Goal: Information Seeking & Learning: Learn about a topic

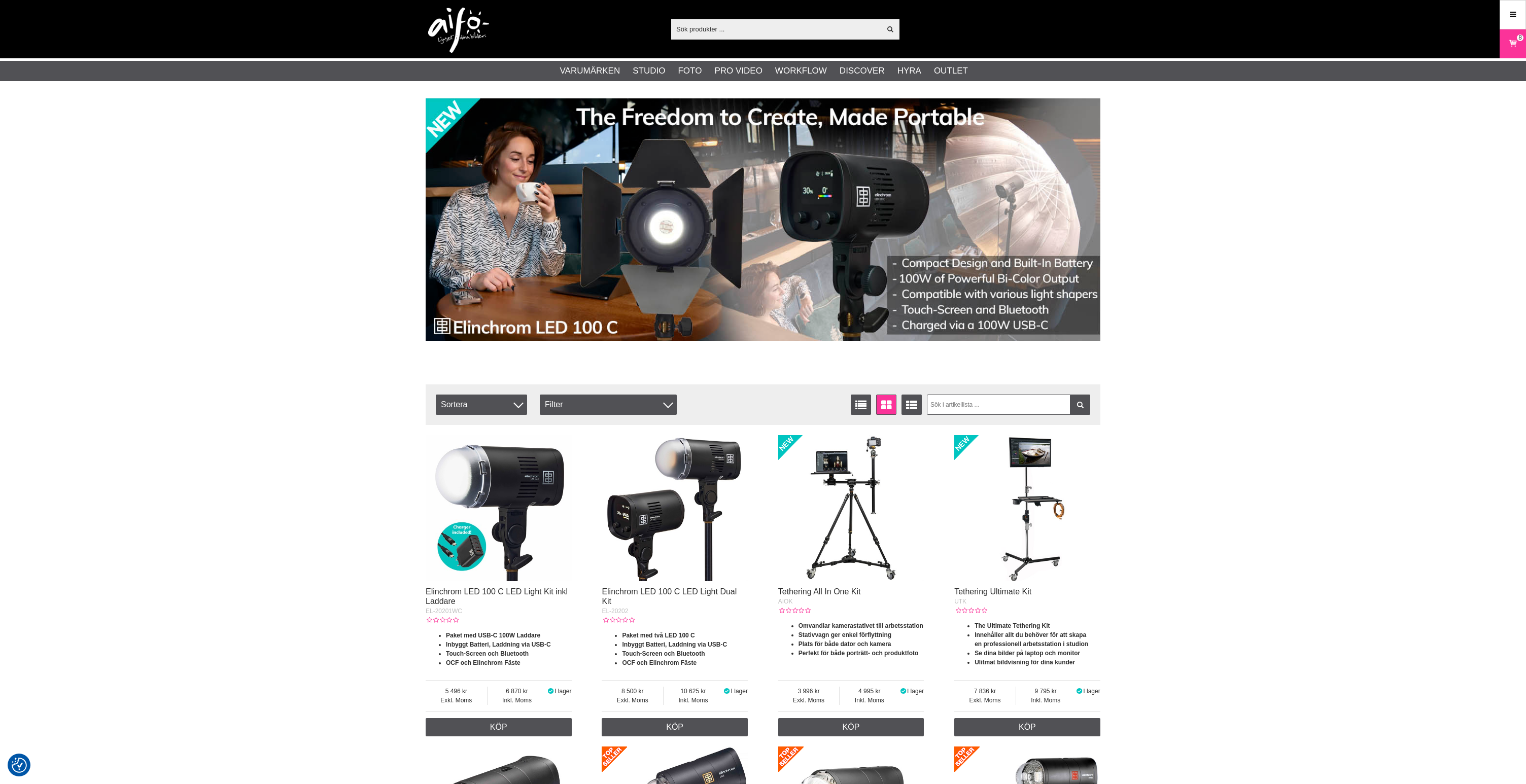
drag, startPoint x: 314, startPoint y: 142, endPoint x: 324, endPoint y: 134, distance: 12.8
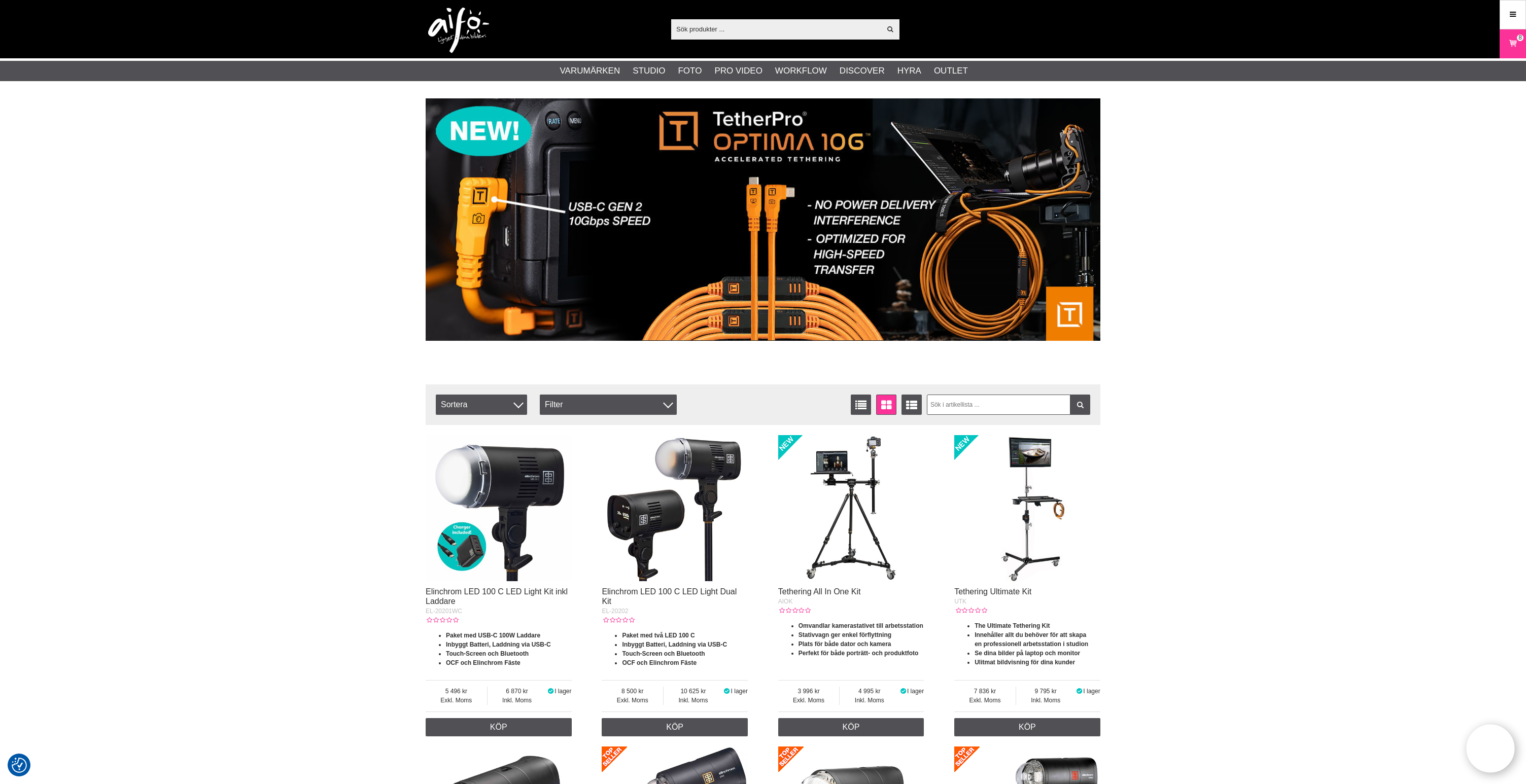
click at [743, 26] on input "text" at bounding box center [775, 29] width 210 height 16
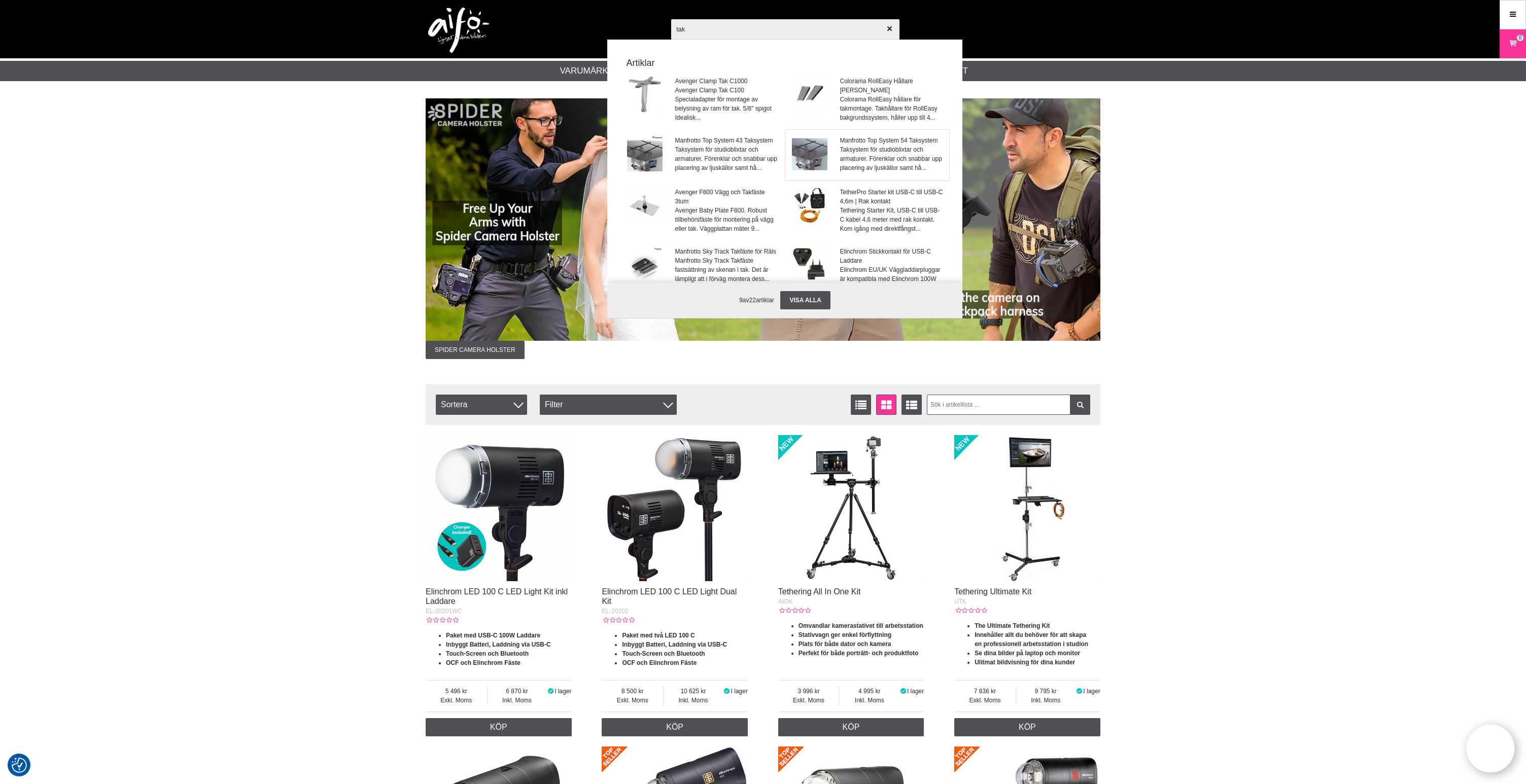
type input "tak"
click at [812, 151] on img at bounding box center [809, 153] width 35 height 35
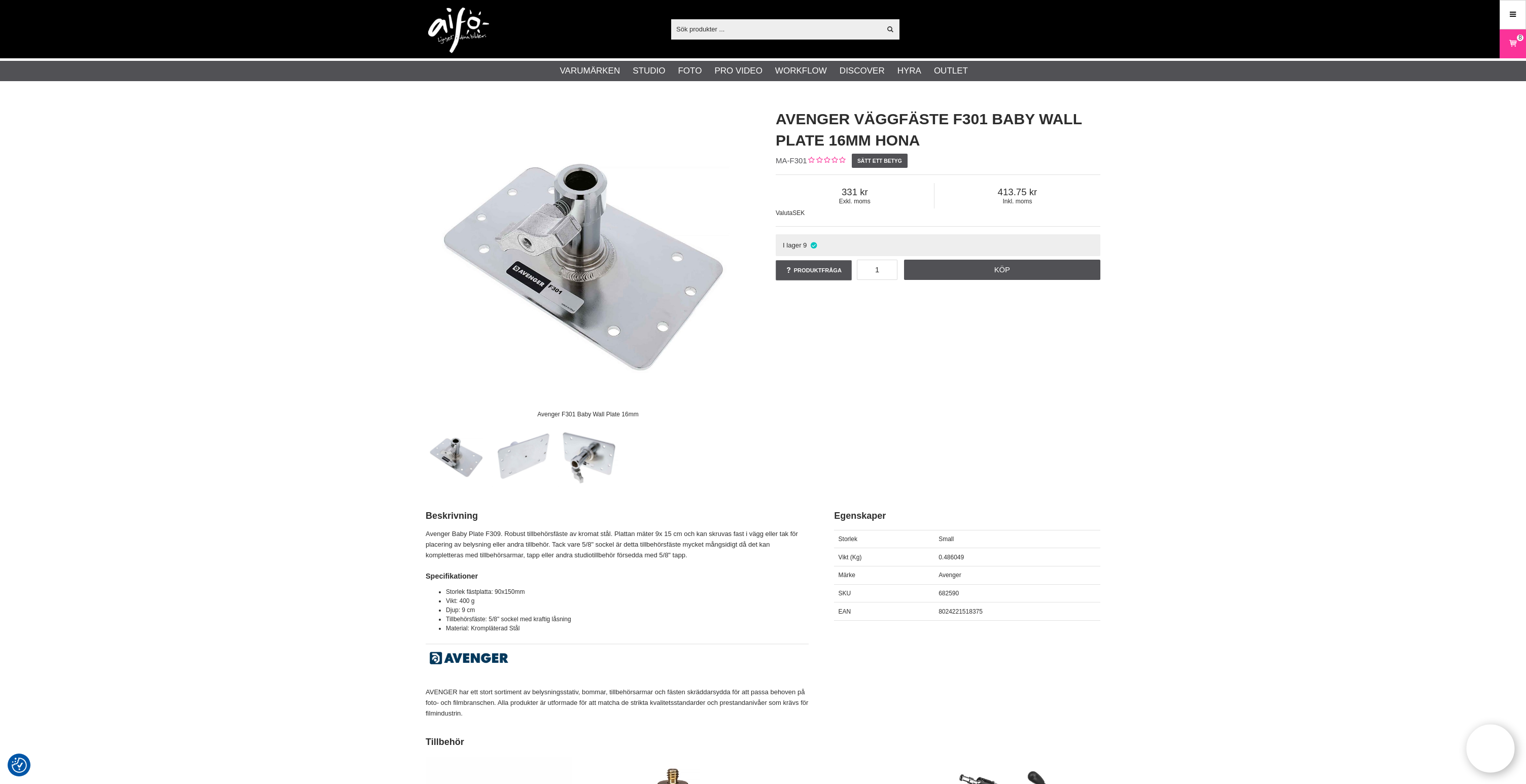
click at [1016, 385] on div "Avenger F301 Baby Wall Plate 16mm Avenger Väggfäste F301 Baby Wall Plate 16mm h…" at bounding box center [763, 293] width 700 height 389
drag, startPoint x: 805, startPoint y: 161, endPoint x: 774, endPoint y: 162, distance: 31.0
click at [775, 161] on span "MA-F301" at bounding box center [791, 160] width 31 height 9
copy span "MA-F301"
click at [882, 390] on div "Avenger F301 Baby Wall Plate 16mm Avenger Väggfäste F301 Baby Wall Plate 16mm h…" at bounding box center [763, 293] width 700 height 389
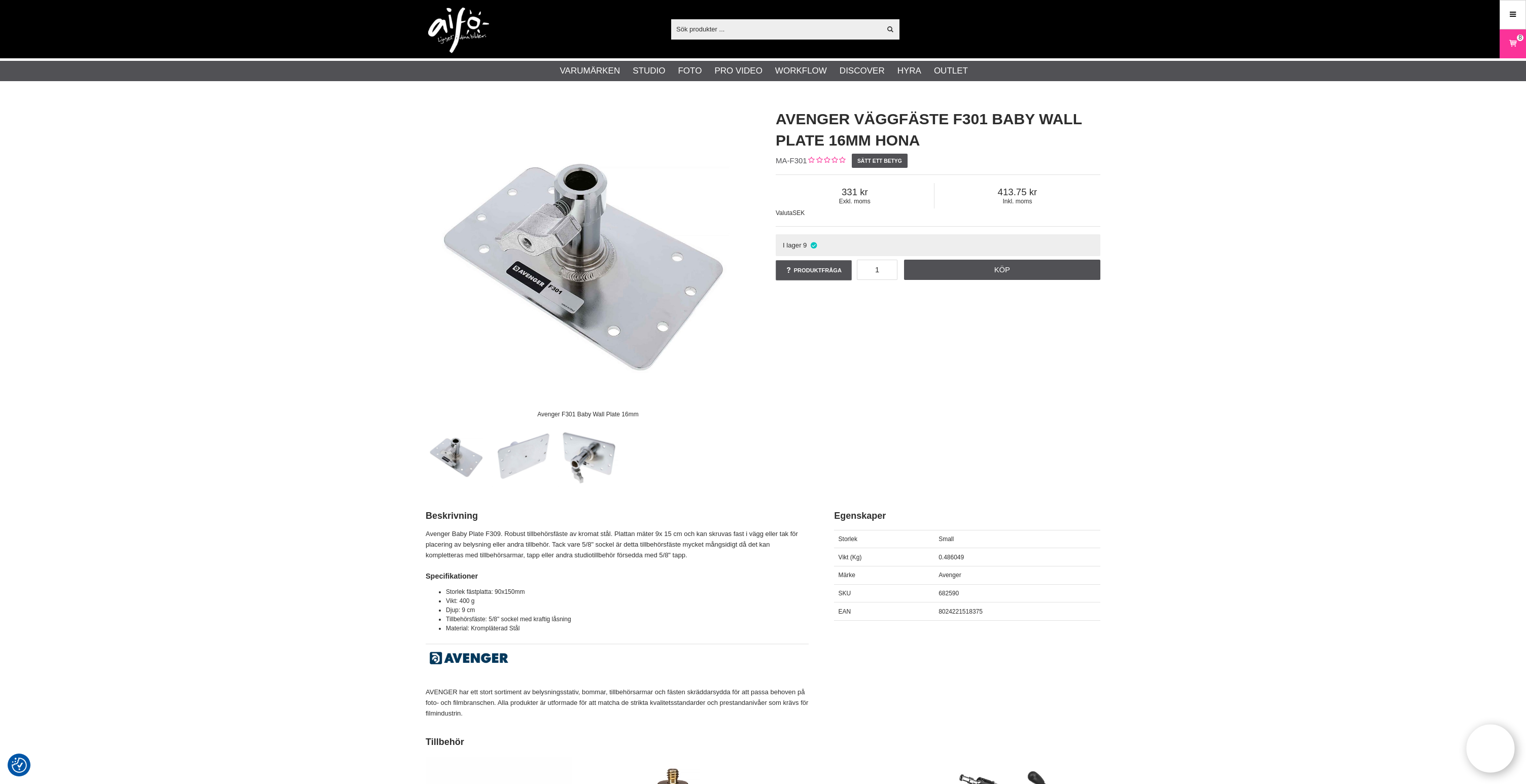
click at [957, 371] on div "Avenger F301 Baby Wall Plate 16mm Avenger Väggfäste F301 Baby Wall Plate 16mm h…" at bounding box center [763, 293] width 700 height 389
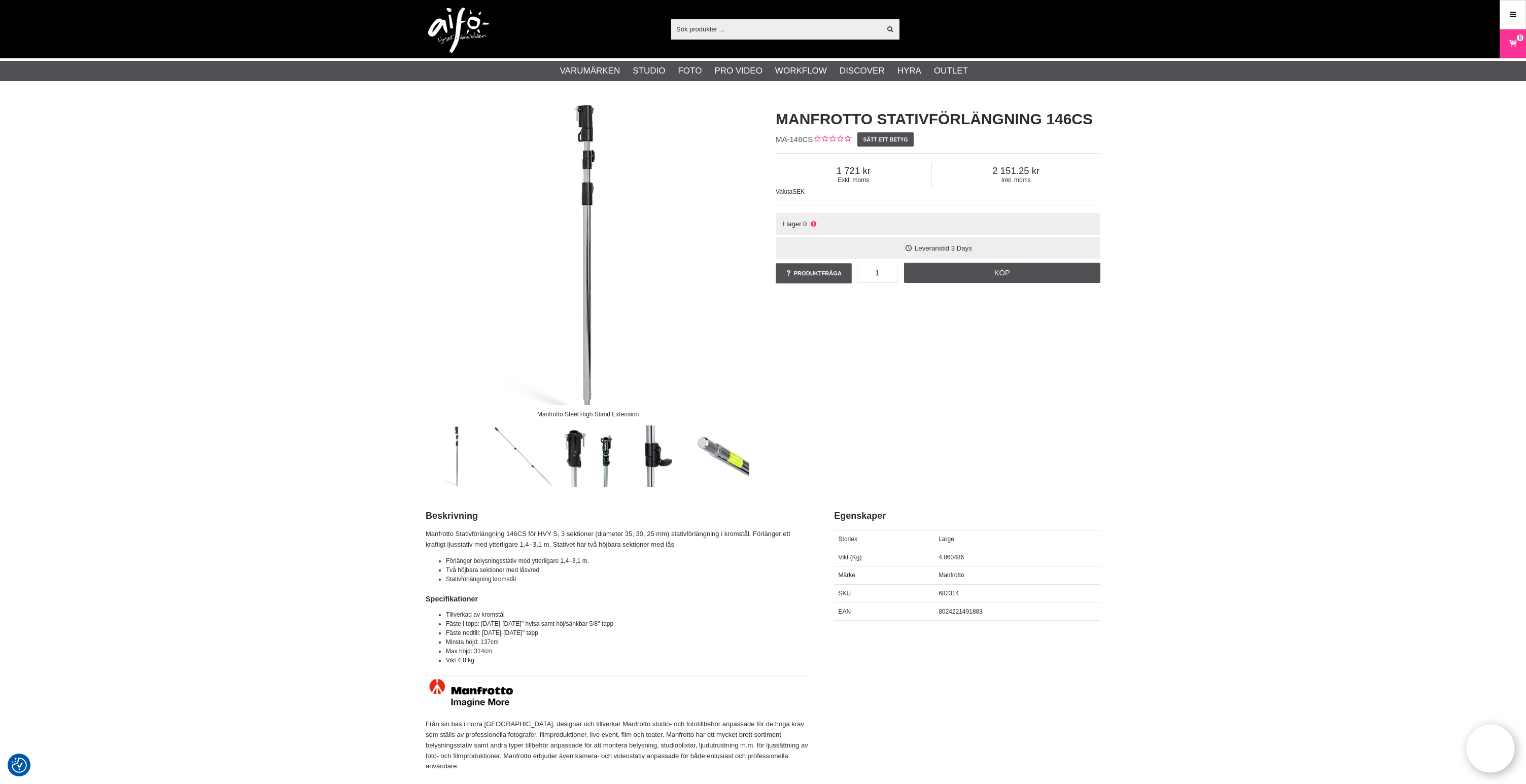
click at [1075, 412] on div "Manfrotto Steel High Stand Extension Manfrotto Stativförlängning 146CS MA-146CS…" at bounding box center [763, 293] width 700 height 389
click at [742, 32] on input "text" at bounding box center [775, 29] width 210 height 16
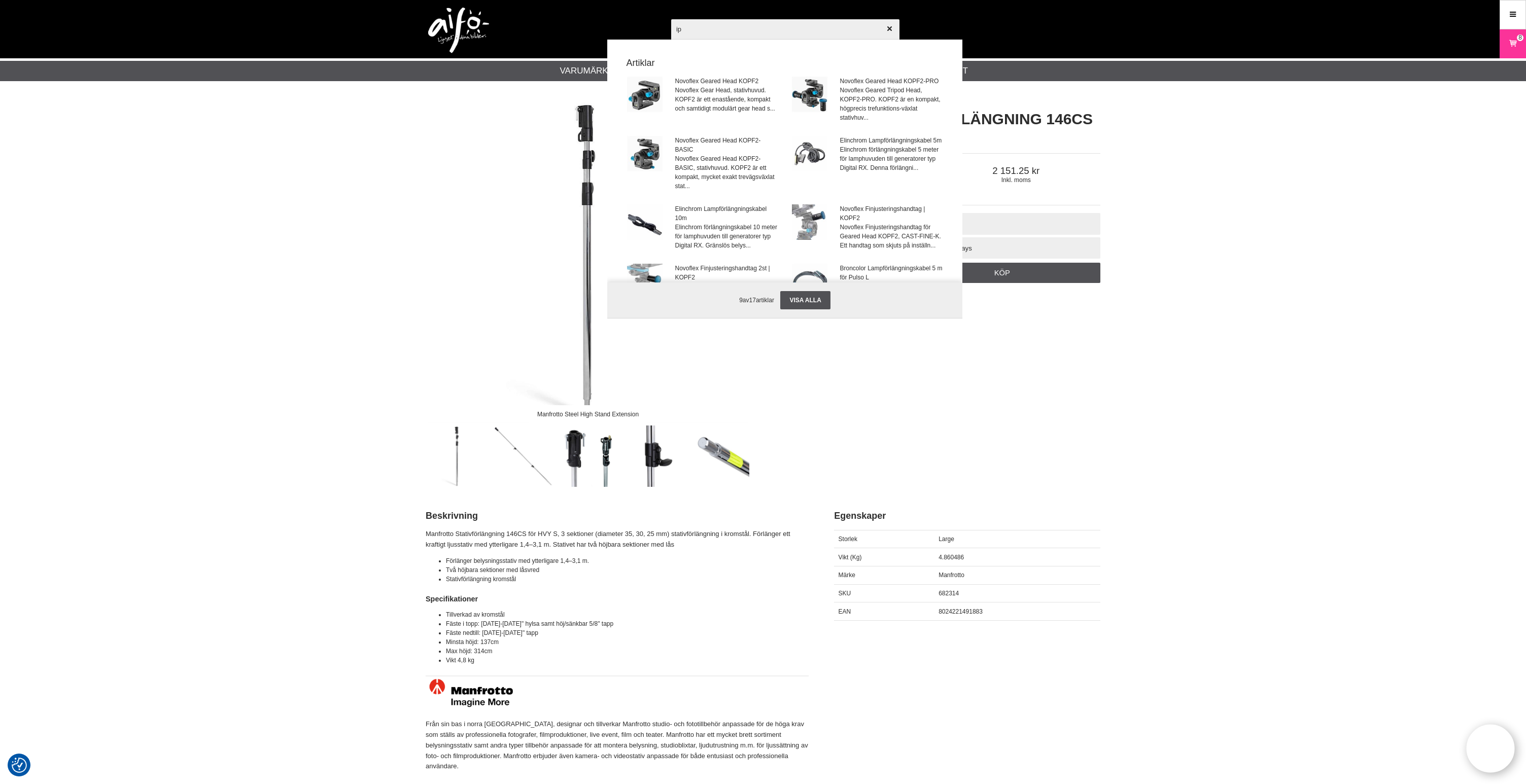
type input "i"
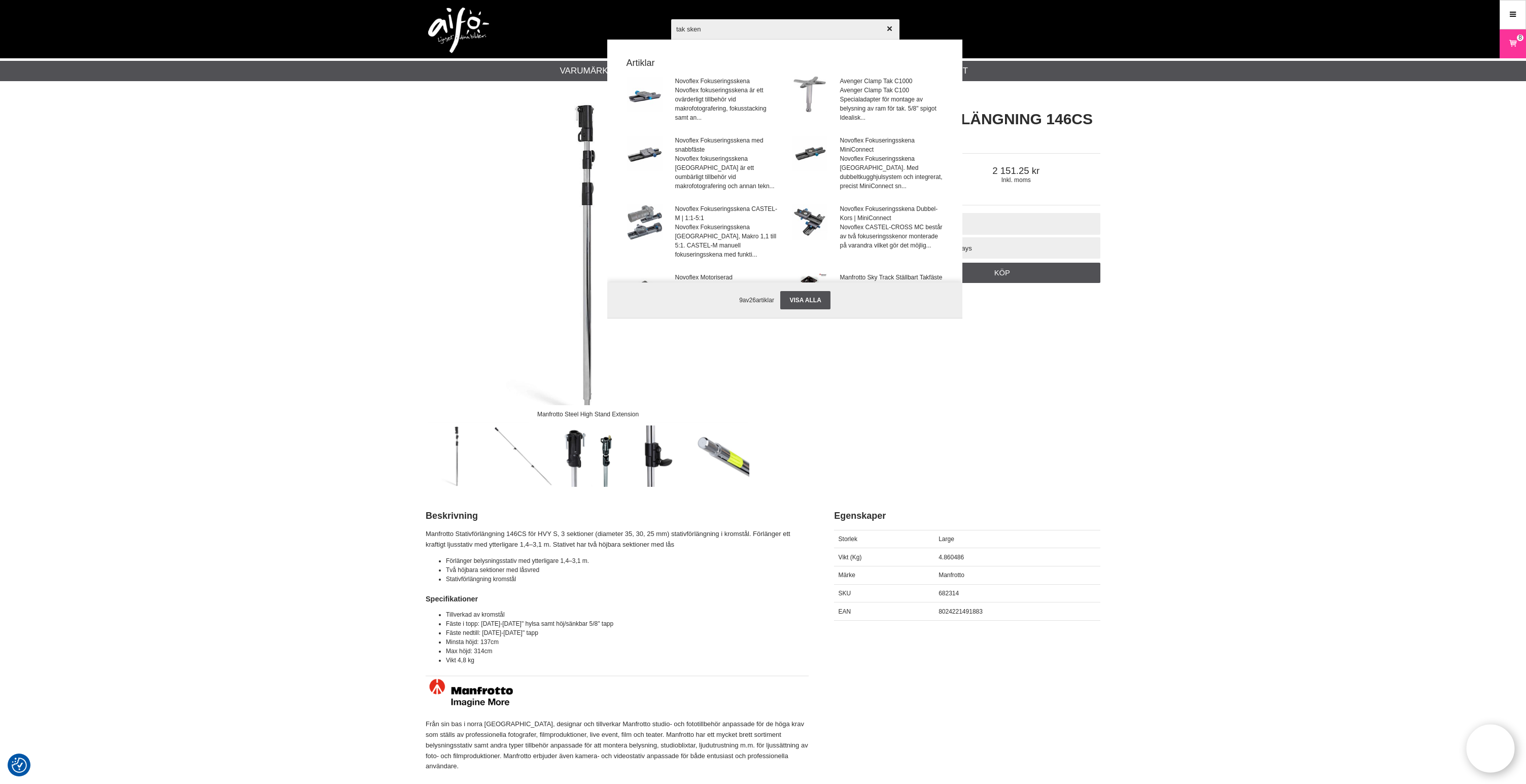
type input "tak skena"
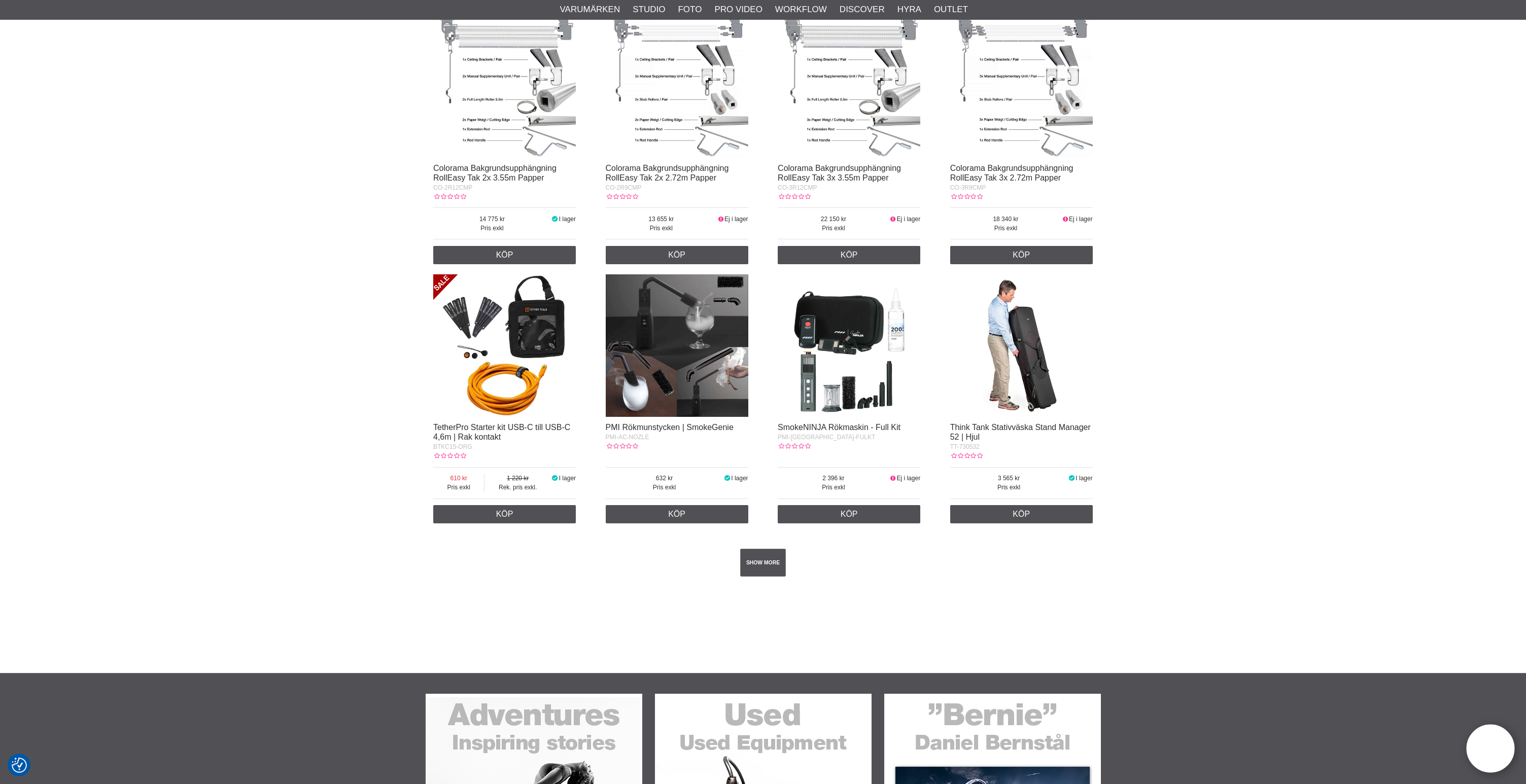
scroll to position [1518, 0]
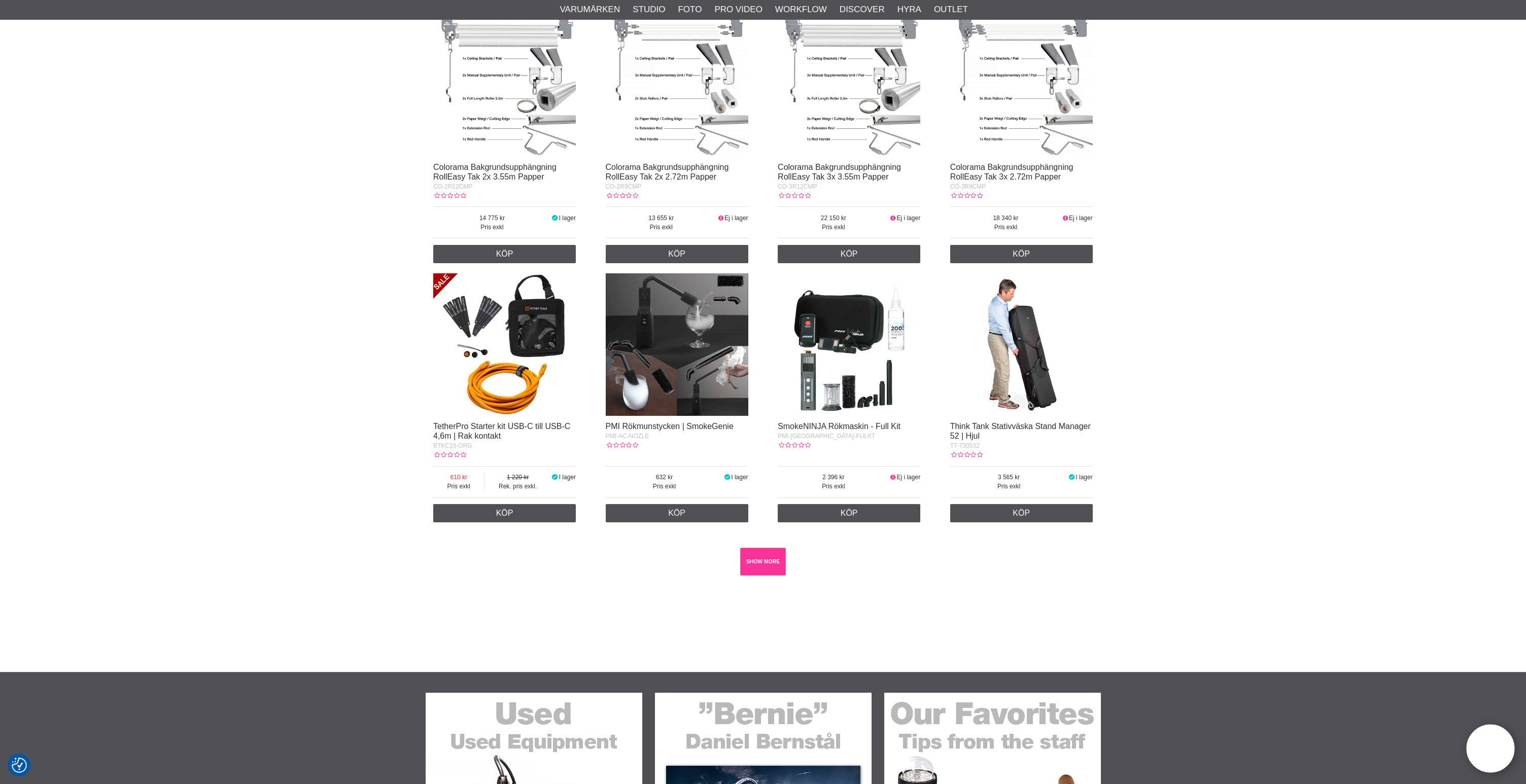
click at [773, 576] on link "SHOW MORE" at bounding box center [763, 561] width 46 height 28
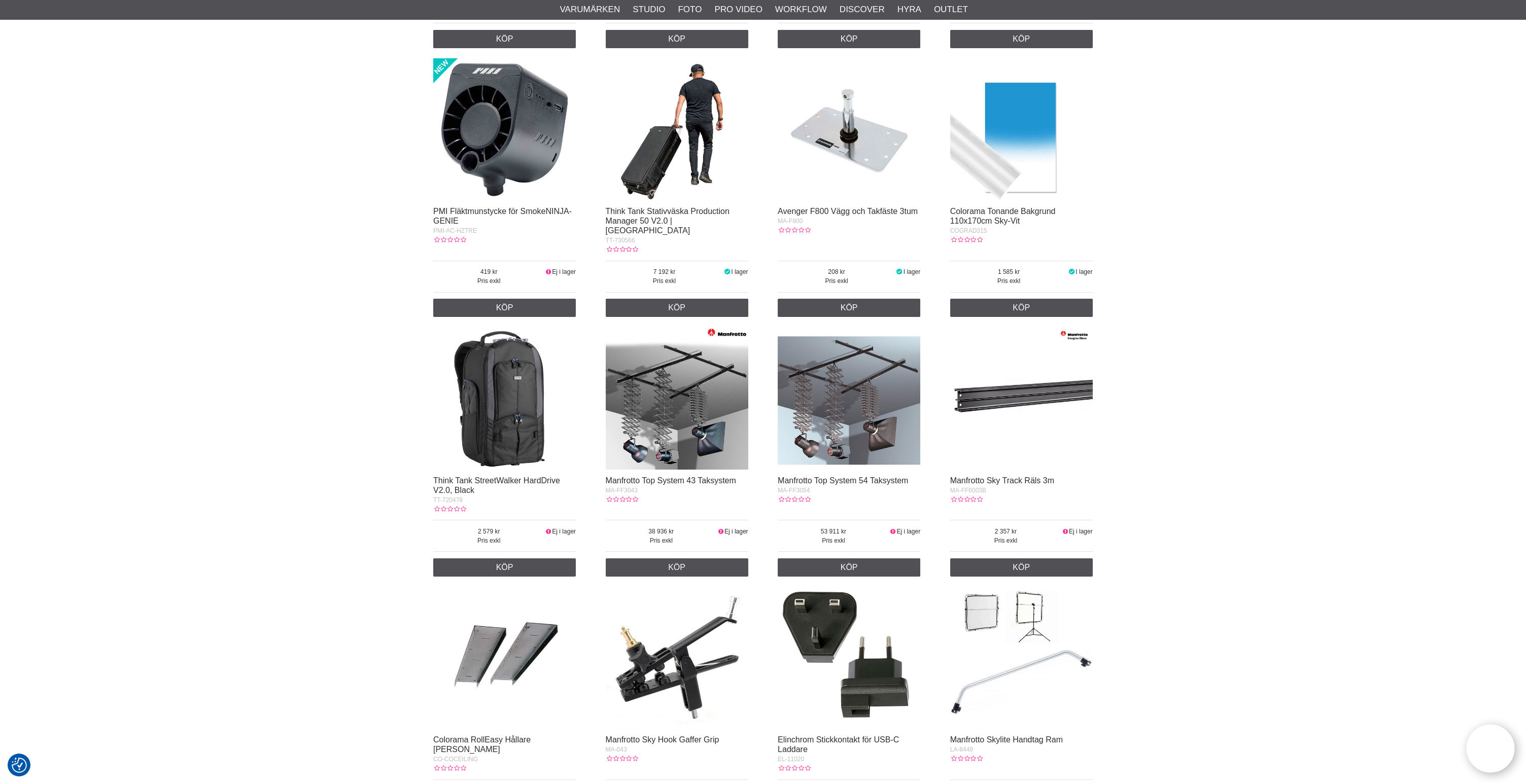
scroll to position [2256, 0]
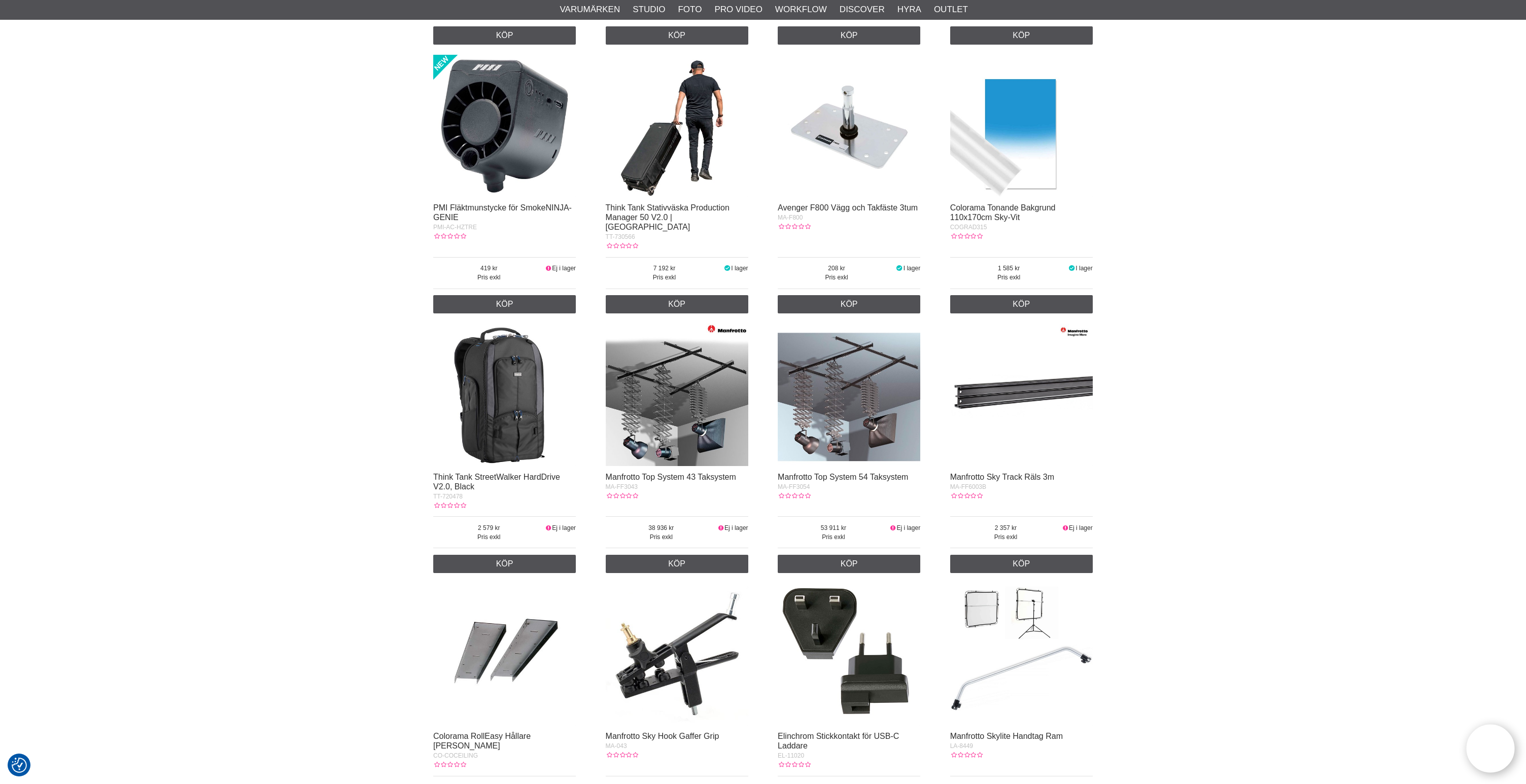
click at [1052, 416] on img at bounding box center [1021, 394] width 143 height 143
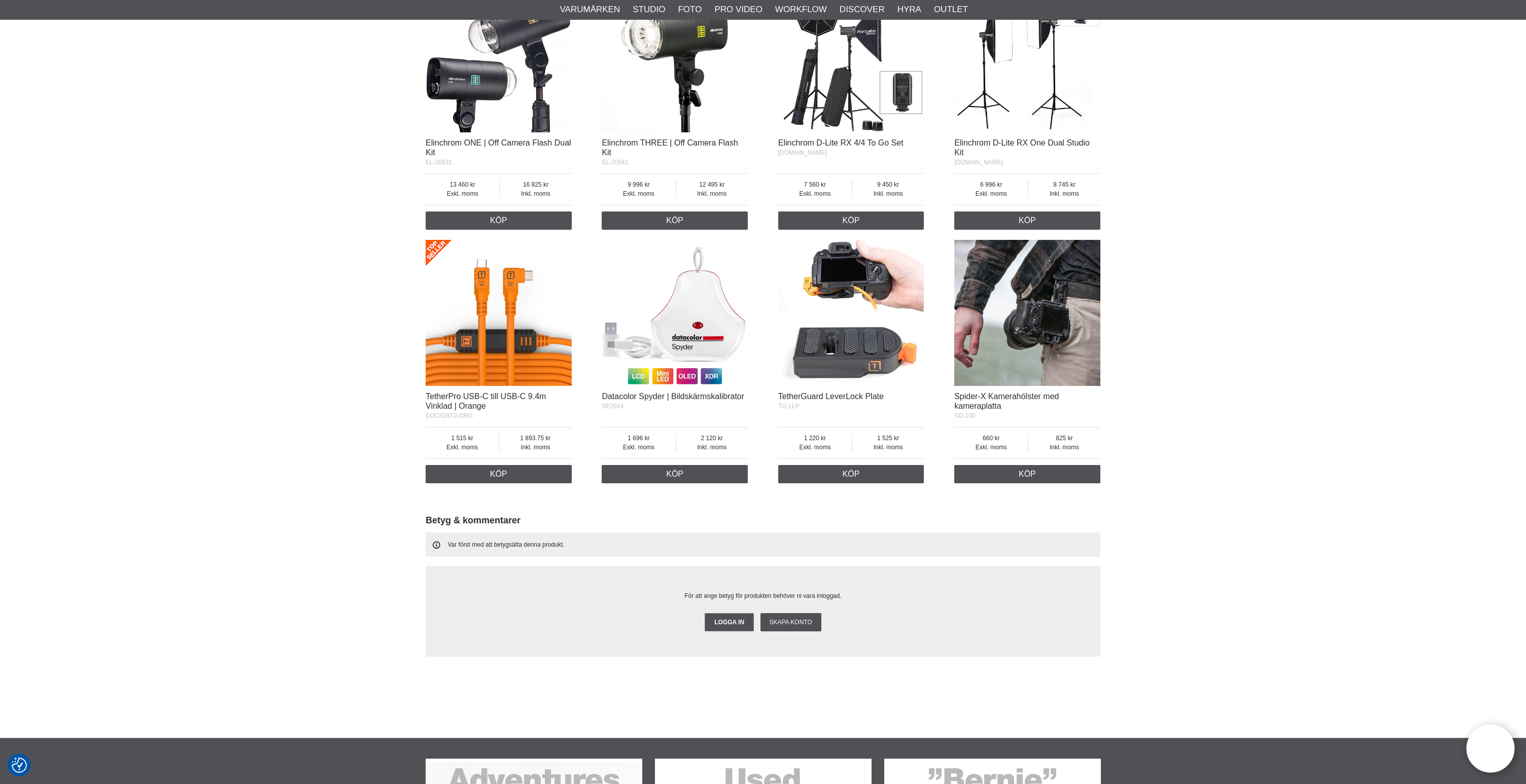
scroll to position [607, 0]
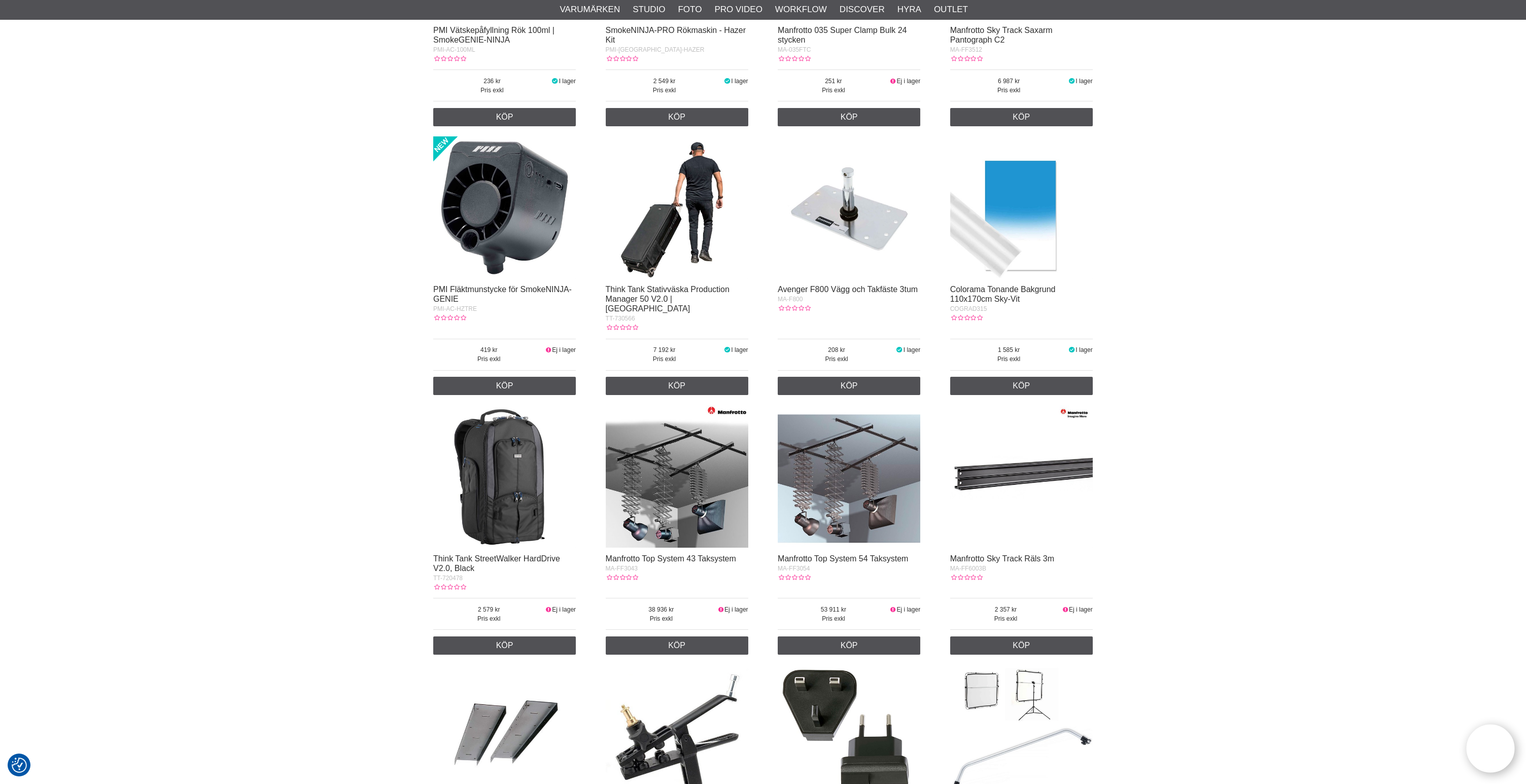
scroll to position [2174, 0]
click at [1018, 488] on img at bounding box center [1021, 476] width 143 height 143
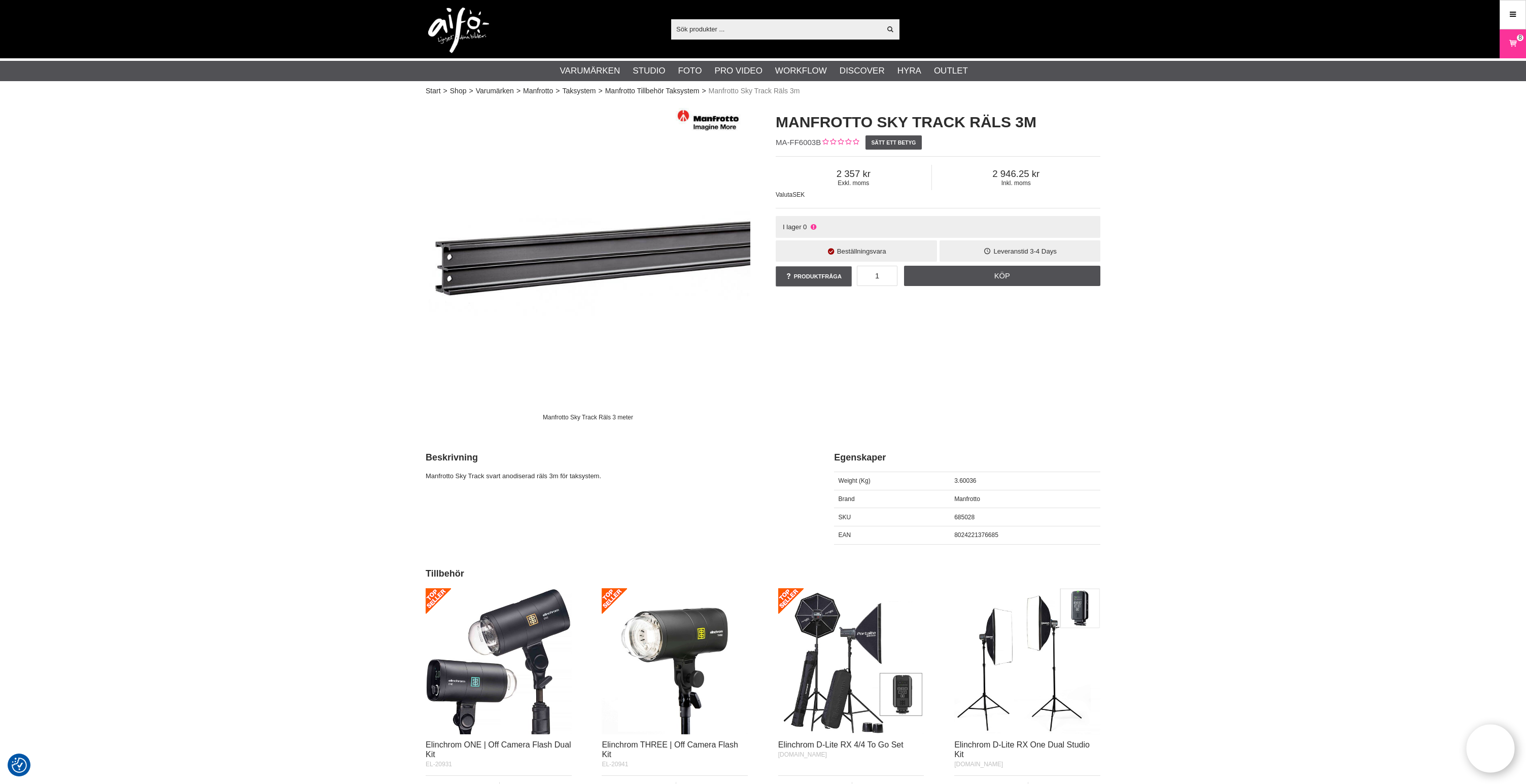
click at [876, 387] on div "Manfrotto Sky Track Räls 3 meter Manfrotto Sky Track Räls 3m MA-FF6003B Sätt et…" at bounding box center [763, 265] width 700 height 327
click at [714, 30] on input "text" at bounding box center [775, 29] width 210 height 16
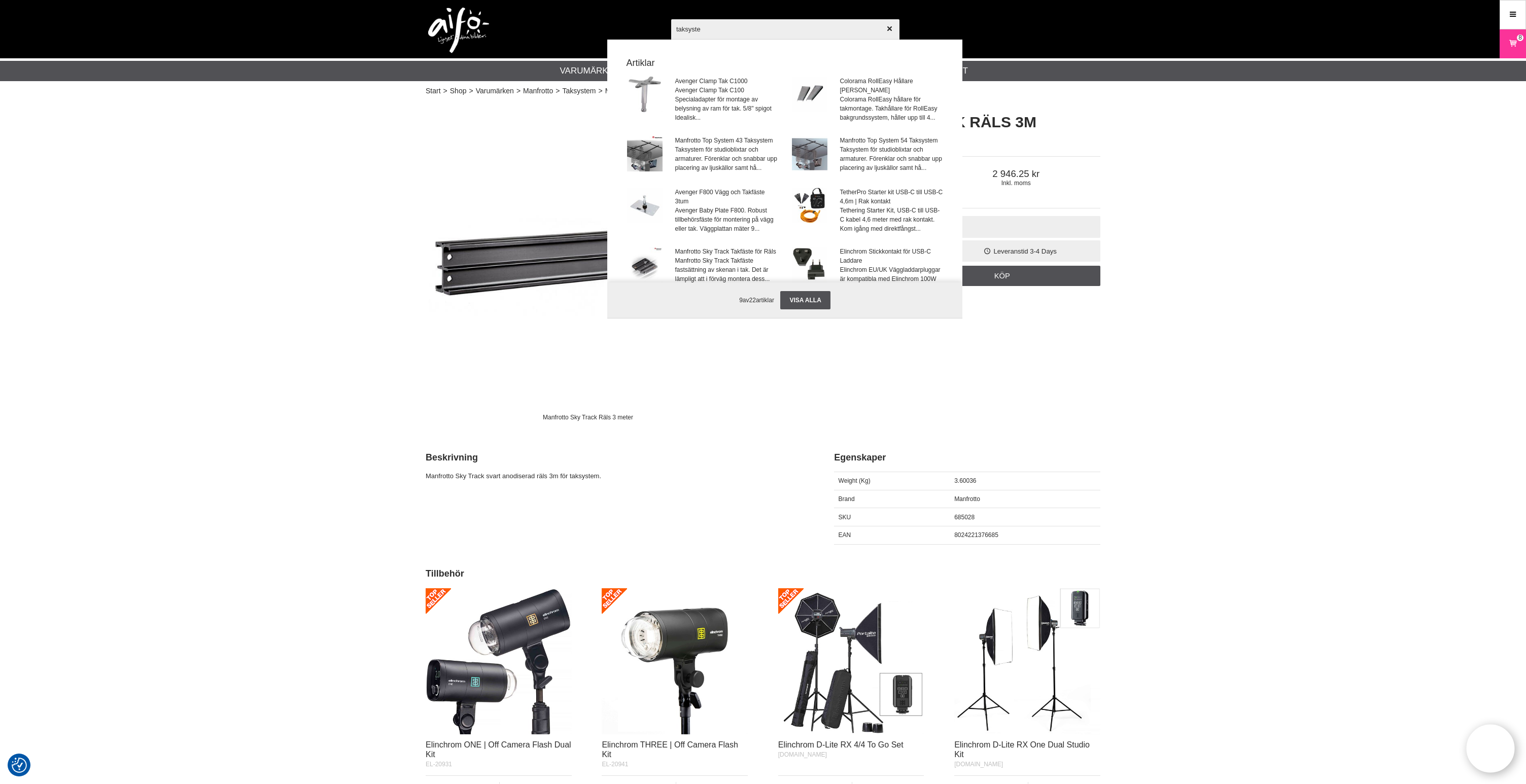
type input "taksystem"
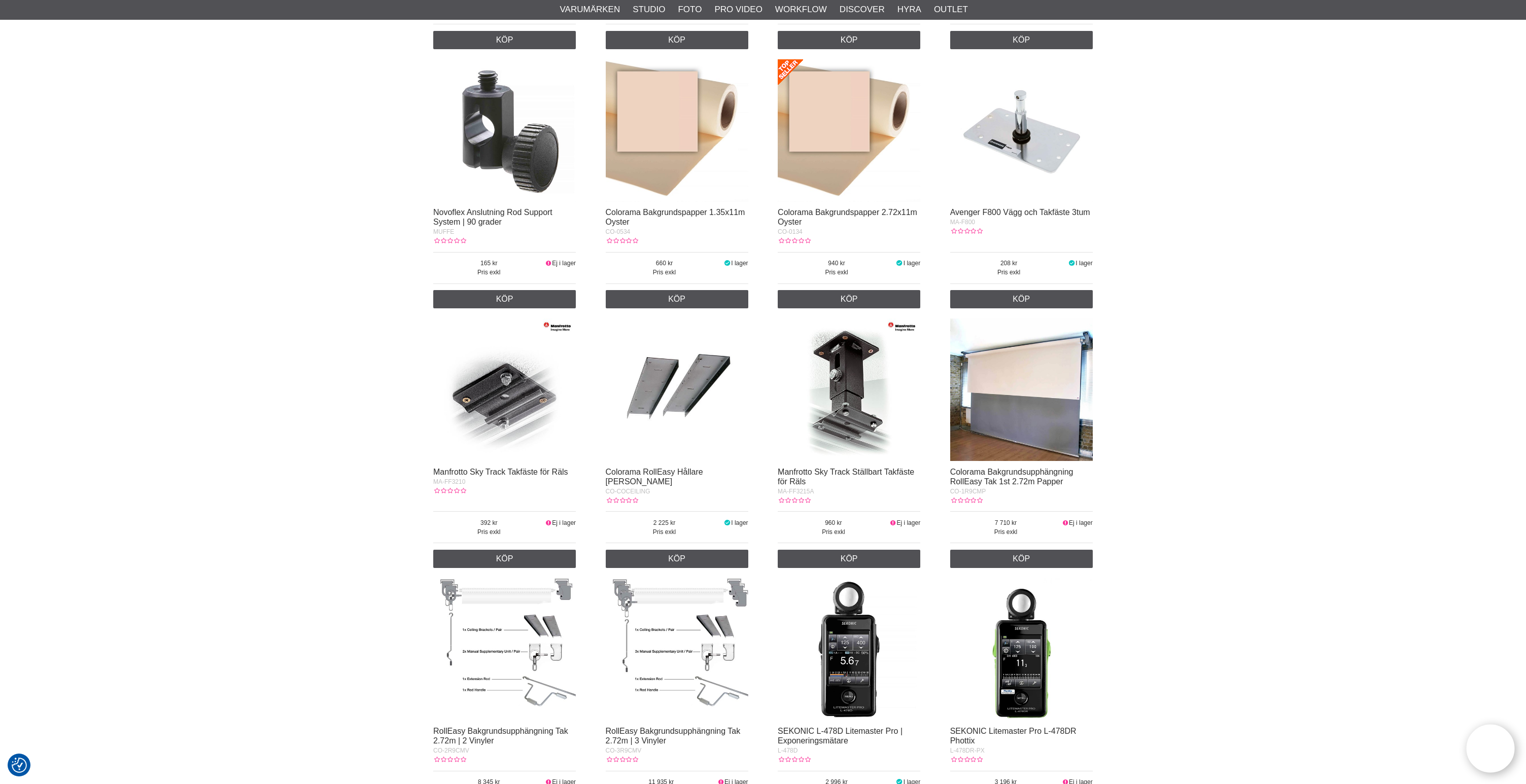
scroll to position [1210, 0]
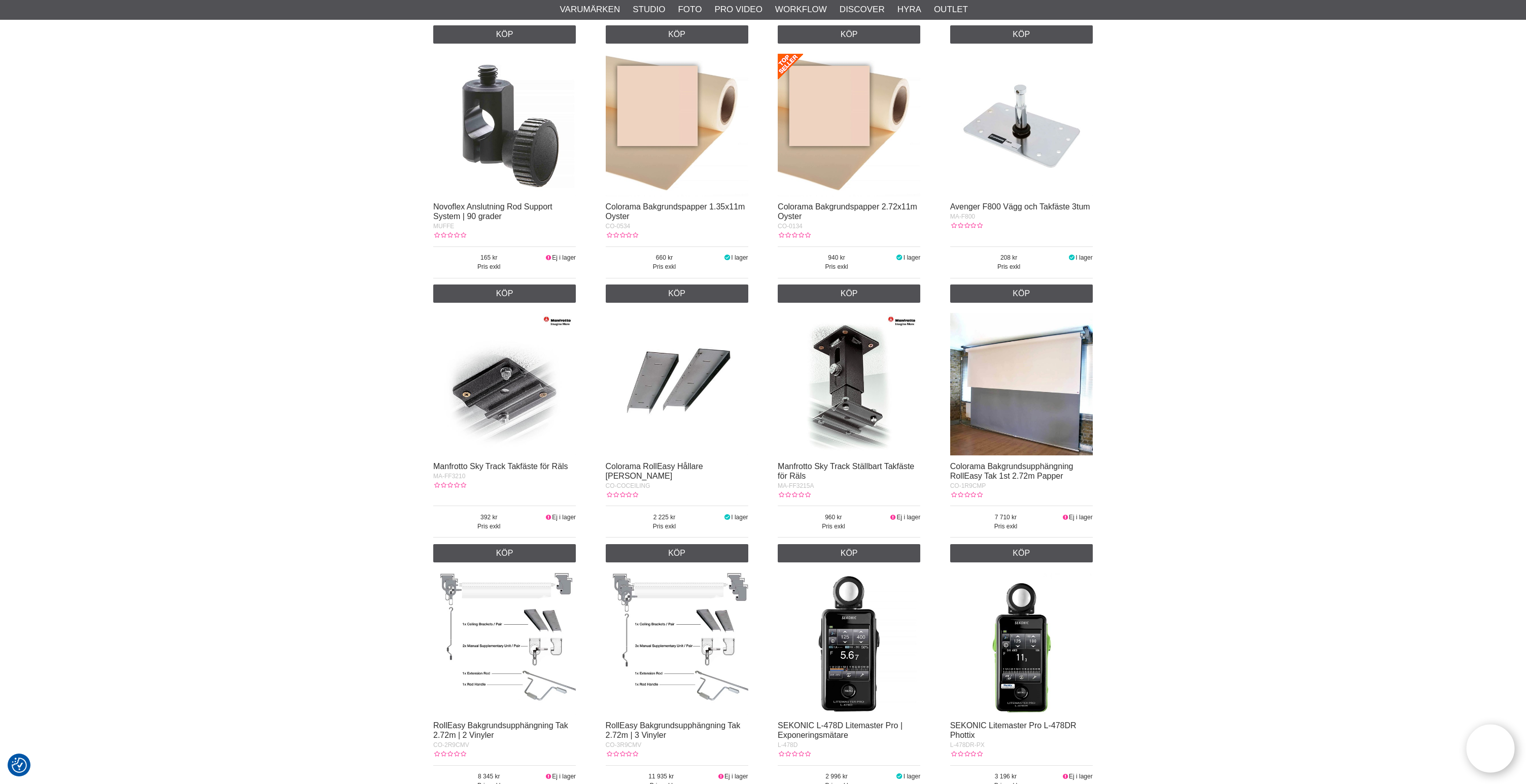
click at [698, 411] on img at bounding box center [677, 385] width 143 height 143
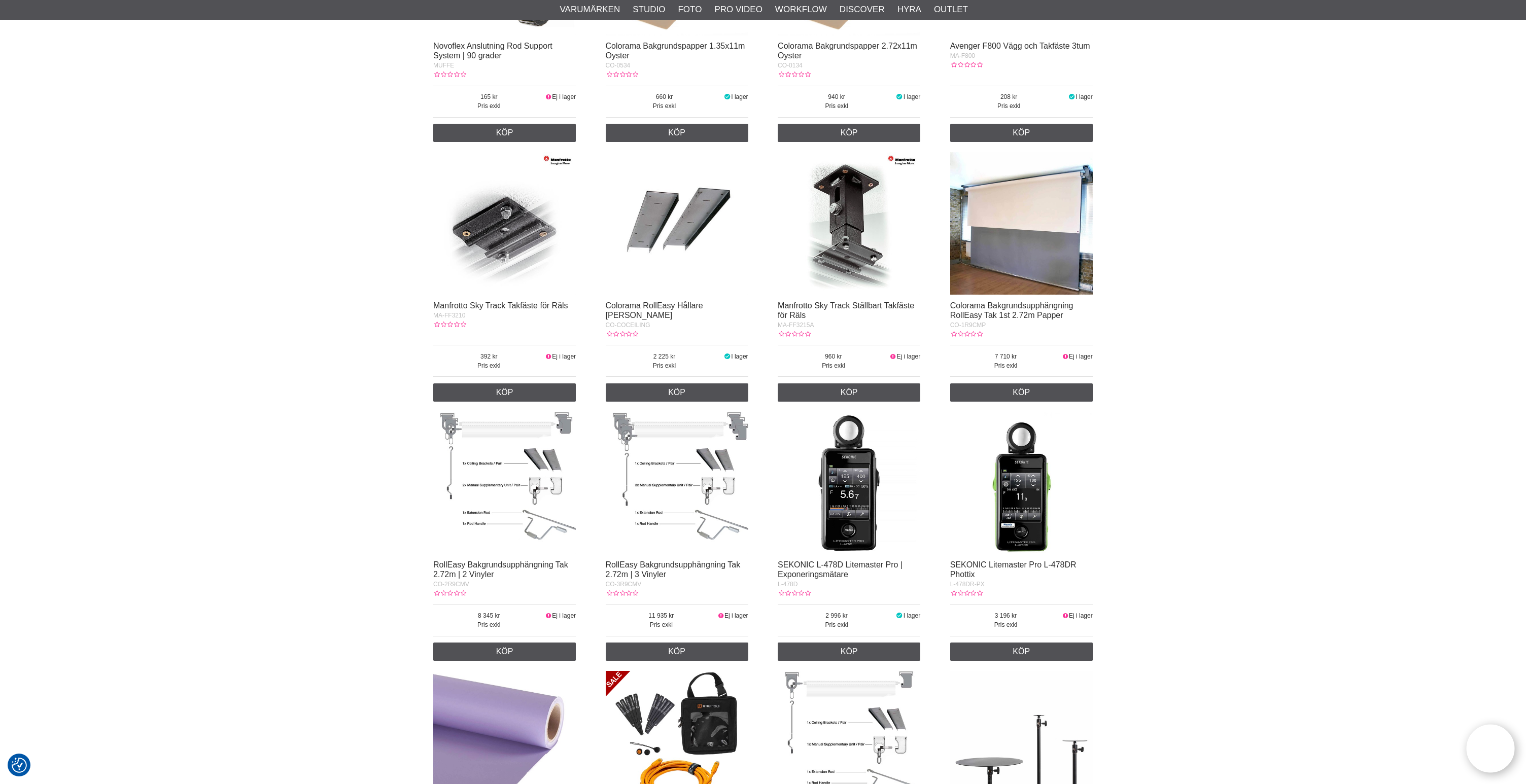
scroll to position [1370, 0]
click at [529, 255] on img at bounding box center [505, 224] width 143 height 143
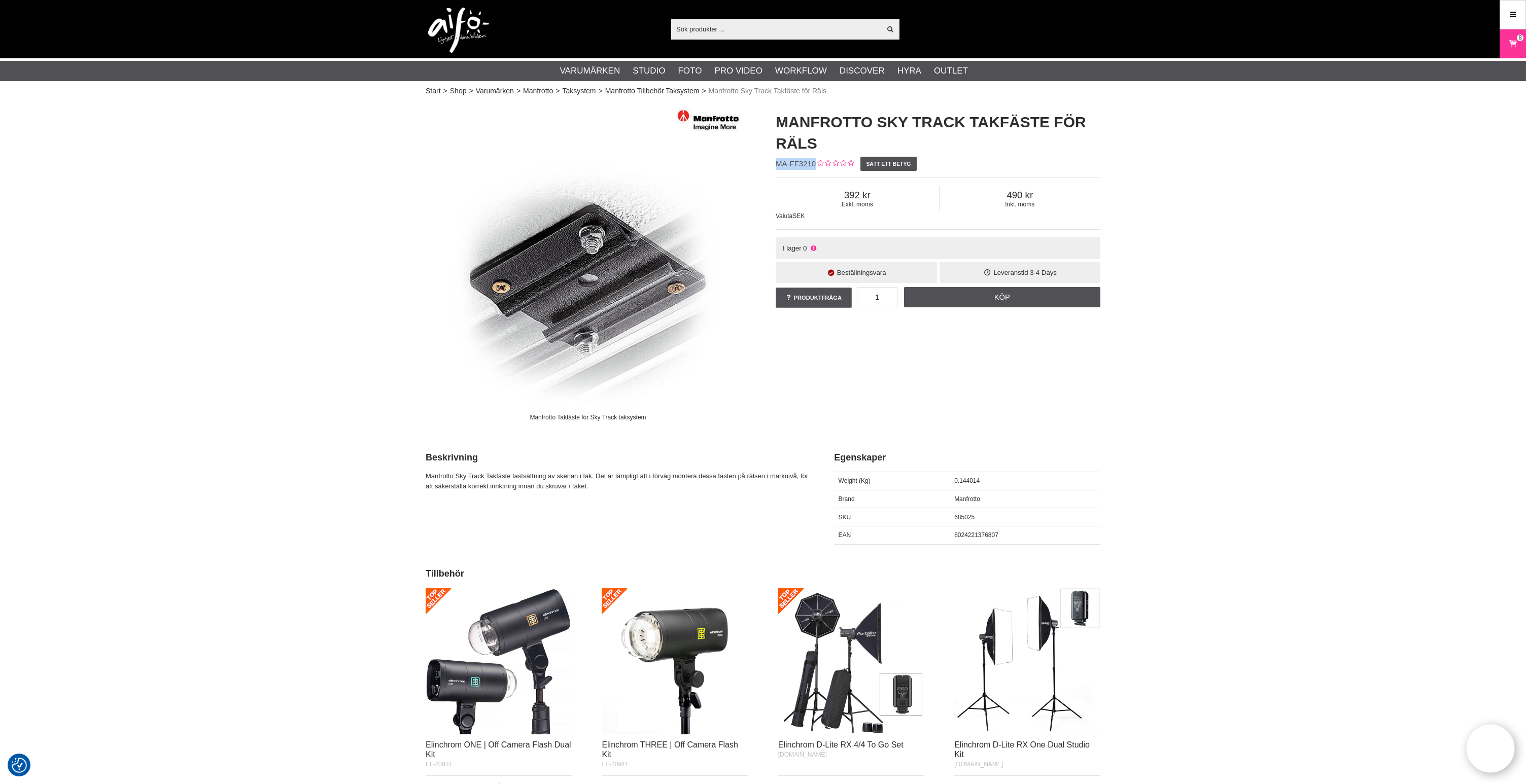
drag, startPoint x: 813, startPoint y: 163, endPoint x: 775, endPoint y: 163, distance: 38.0
click at [773, 163] on div "Manfrotto Sky Track Takfäste för Räls MA-FF3210 Sätt ett betyg Exkl. moms 392 I…" at bounding box center [937, 211] width 351 height 219
copy span "MA-FF3210"
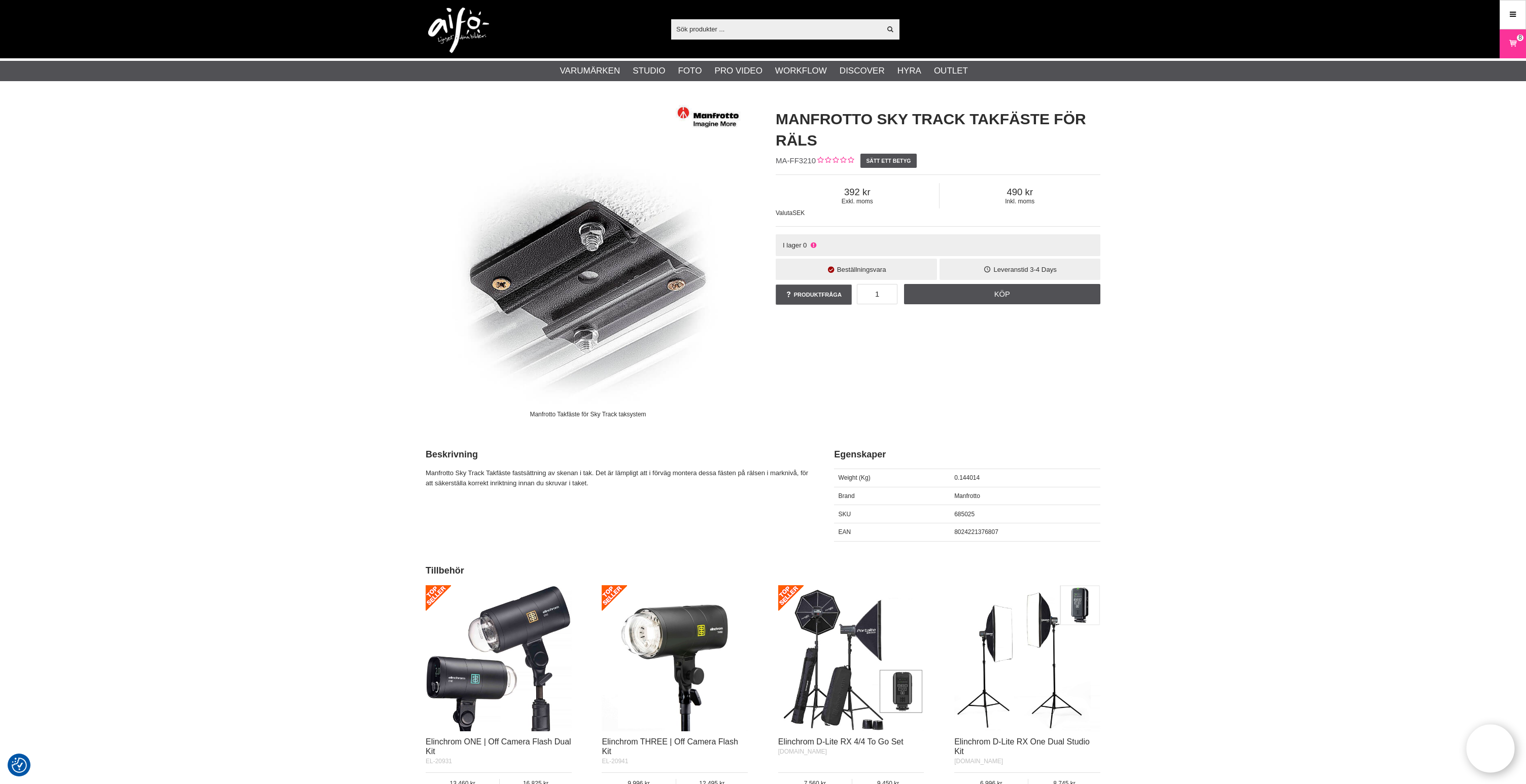
drag, startPoint x: 253, startPoint y: 150, endPoint x: 248, endPoint y: 145, distance: 7.1
click at [253, 150] on div "Manfrotto Takfäste för Sky Track taksystem Manfrotto Sky Track Takfäste för Räl…" at bounding box center [763, 718] width 1526 height 1239
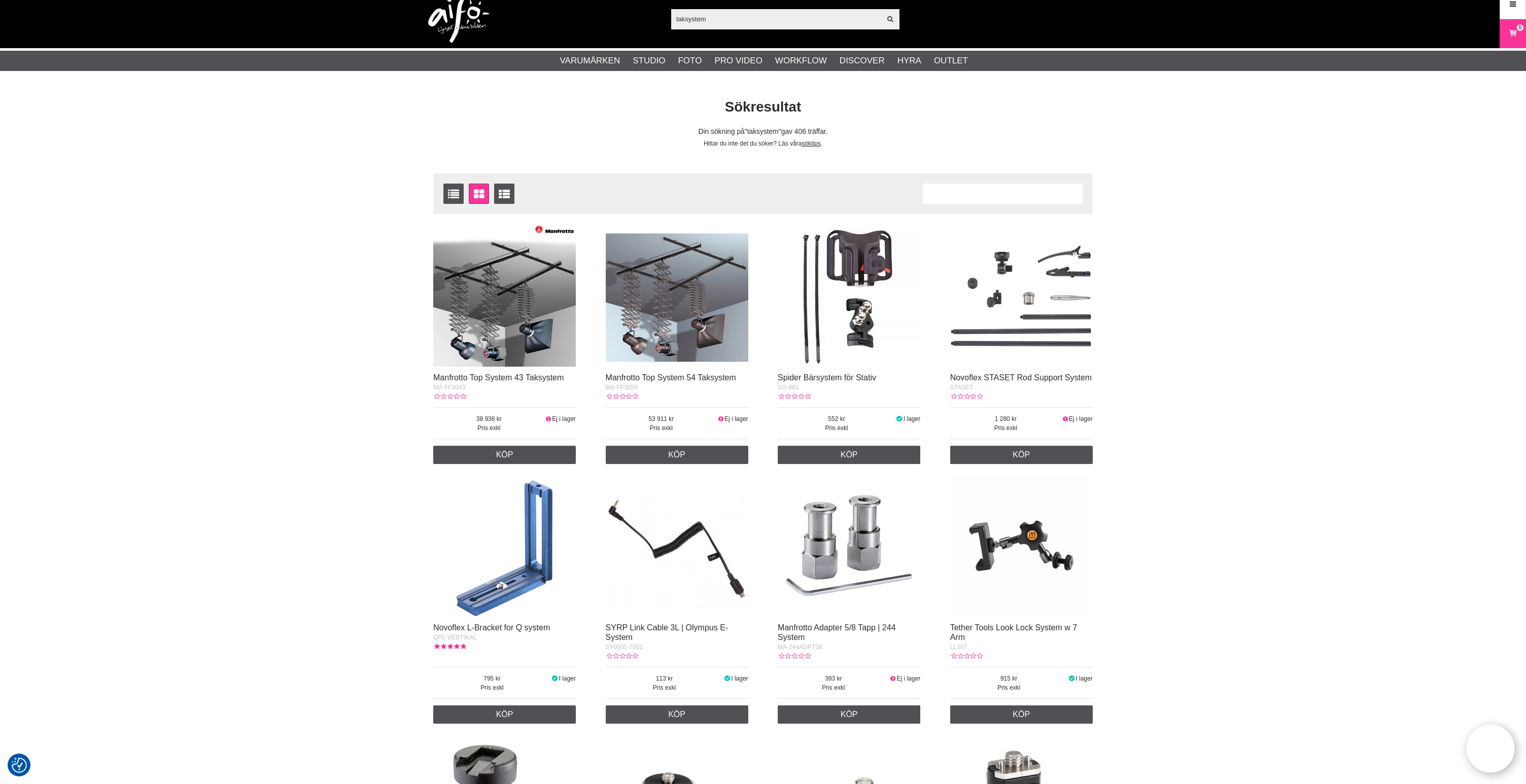
scroll to position [9, 0]
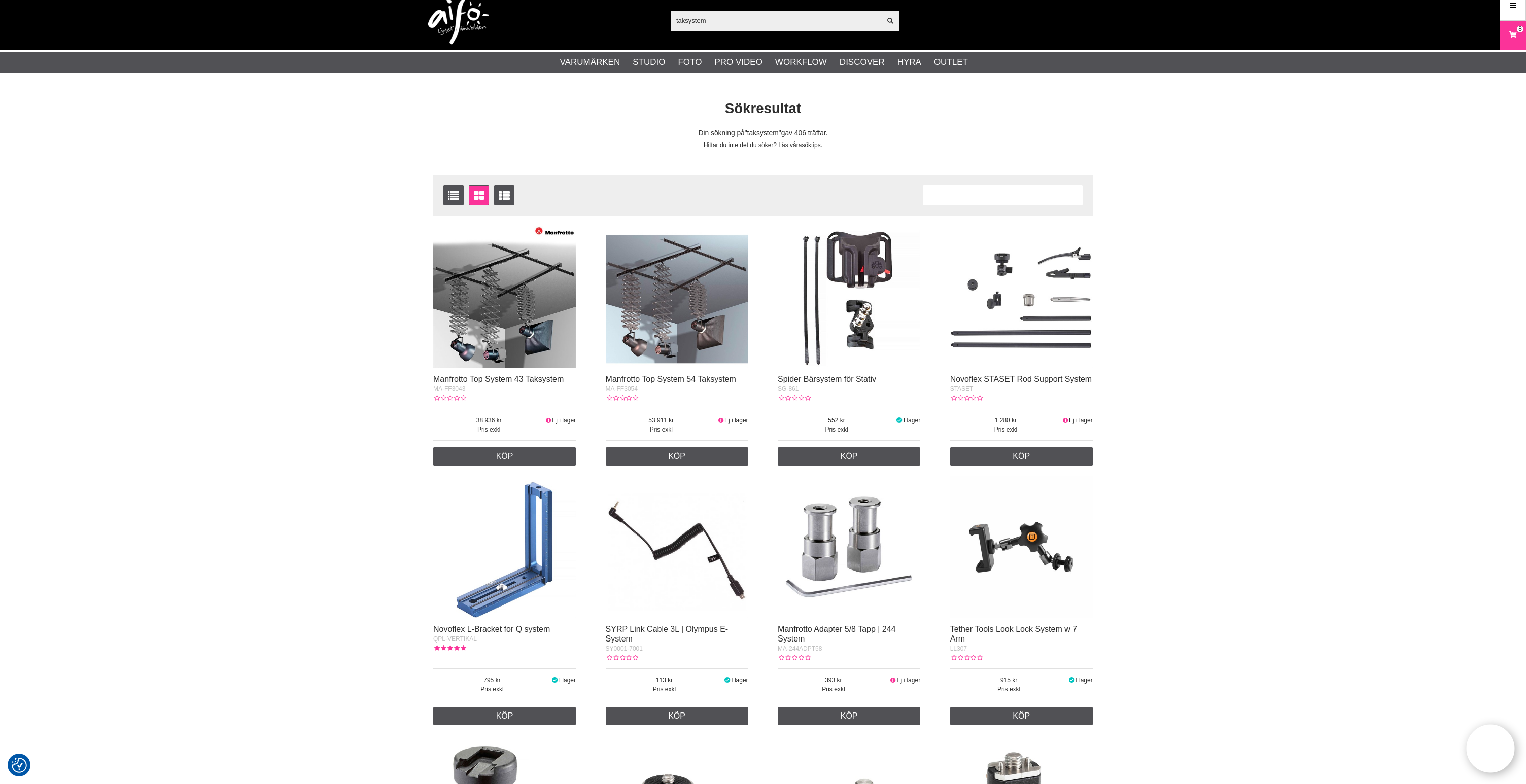
click at [714, 20] on input "taksystem" at bounding box center [775, 21] width 210 height 16
drag, startPoint x: 715, startPoint y: 20, endPoint x: 649, endPoint y: 13, distance: 66.4
click at [649, 13] on div "taksystem Visa alla Artiklar Kategorier av artiklar Din sökning på gav inga trä…" at bounding box center [763, 21] width 690 height 59
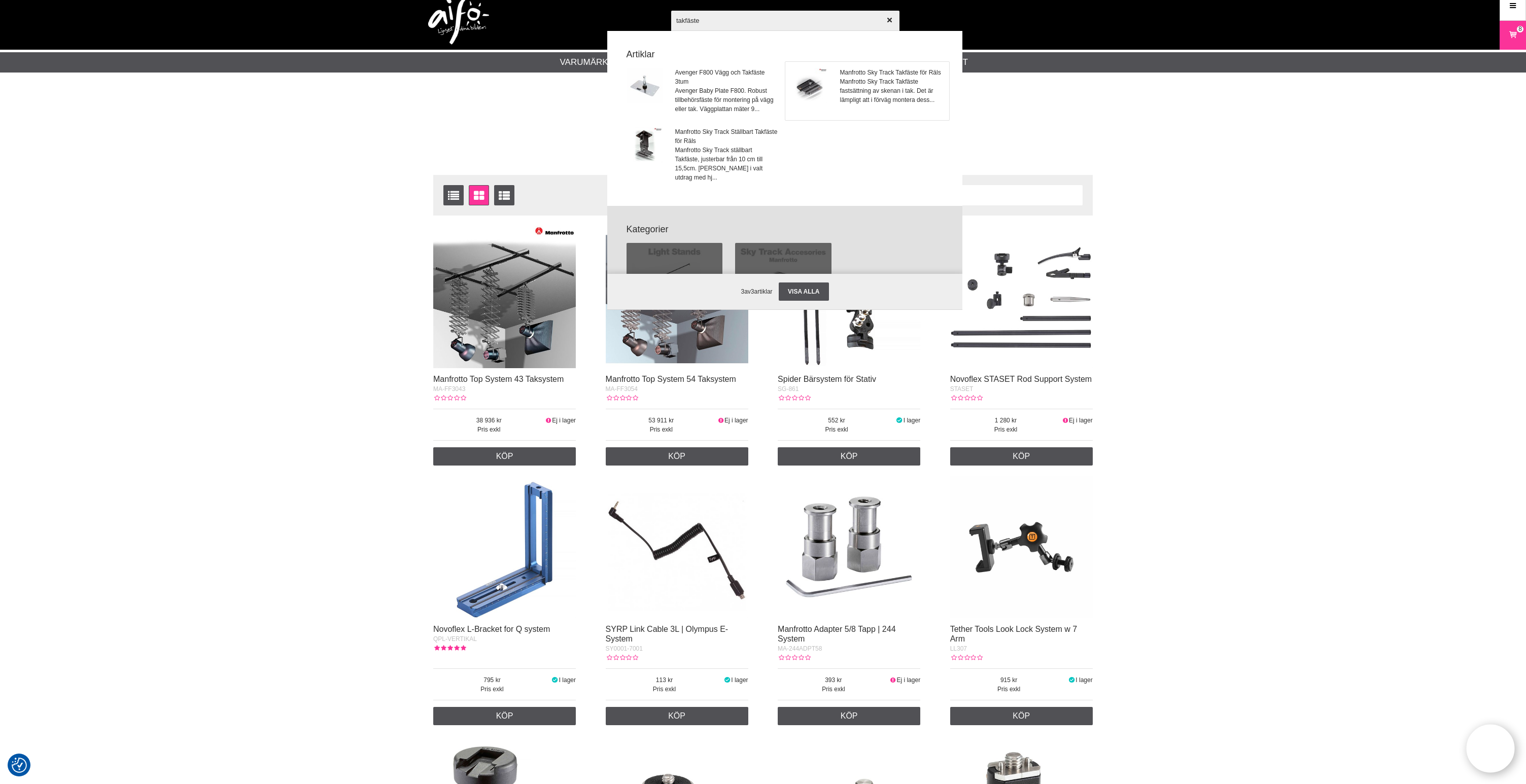
type input "takfäste"
click at [874, 92] on span "Manfrotto Sky Track Takfäste fastsättning av skenan i tak. Det är lämpligt att …" at bounding box center [890, 91] width 103 height 27
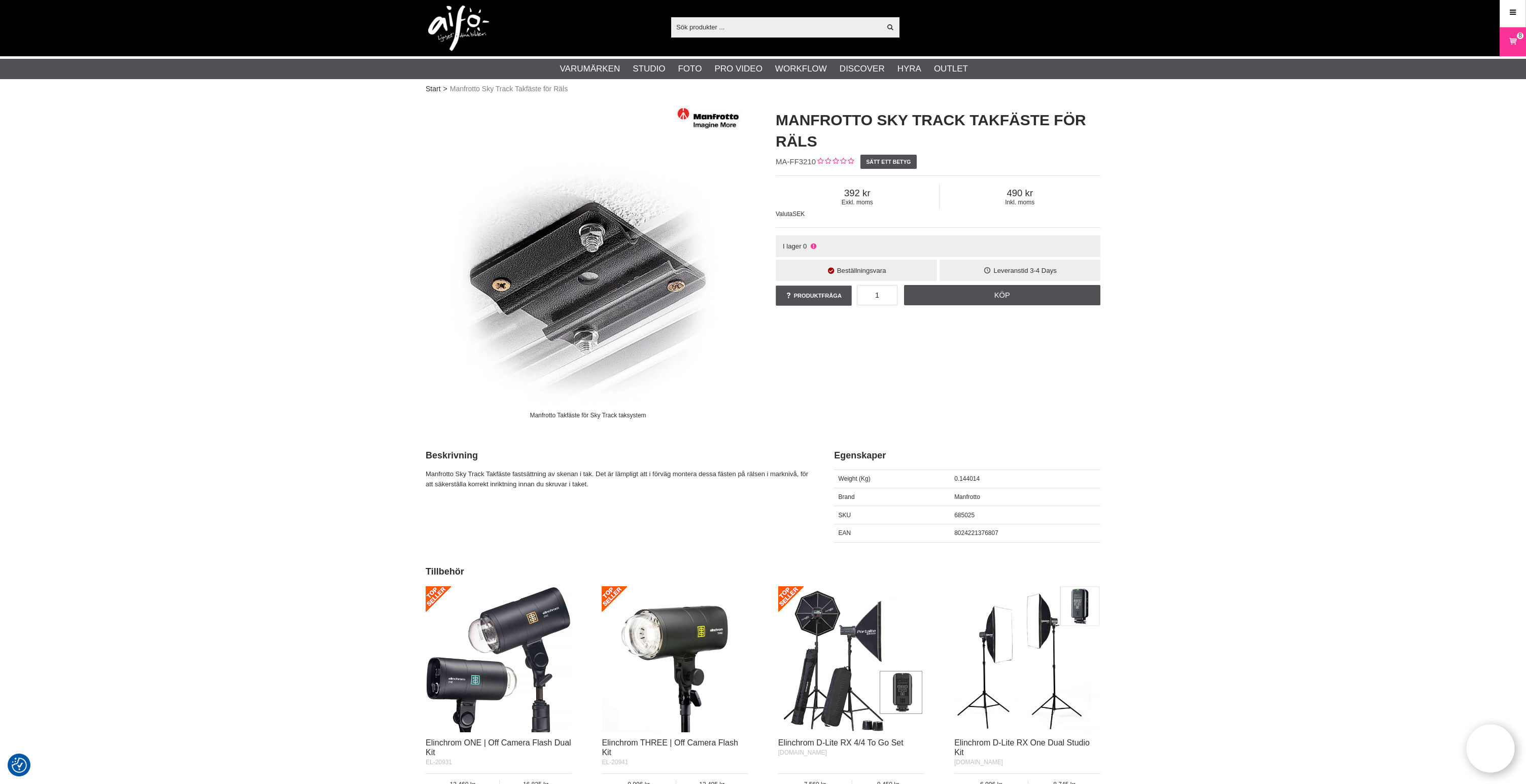
scroll to position [1, 0]
click at [838, 399] on div "Manfrotto Takfäste för Sky Track taksystem Manfrotto Sky Track Takfäste för Räl…" at bounding box center [763, 264] width 700 height 327
click at [748, 30] on input "text" at bounding box center [775, 28] width 210 height 16
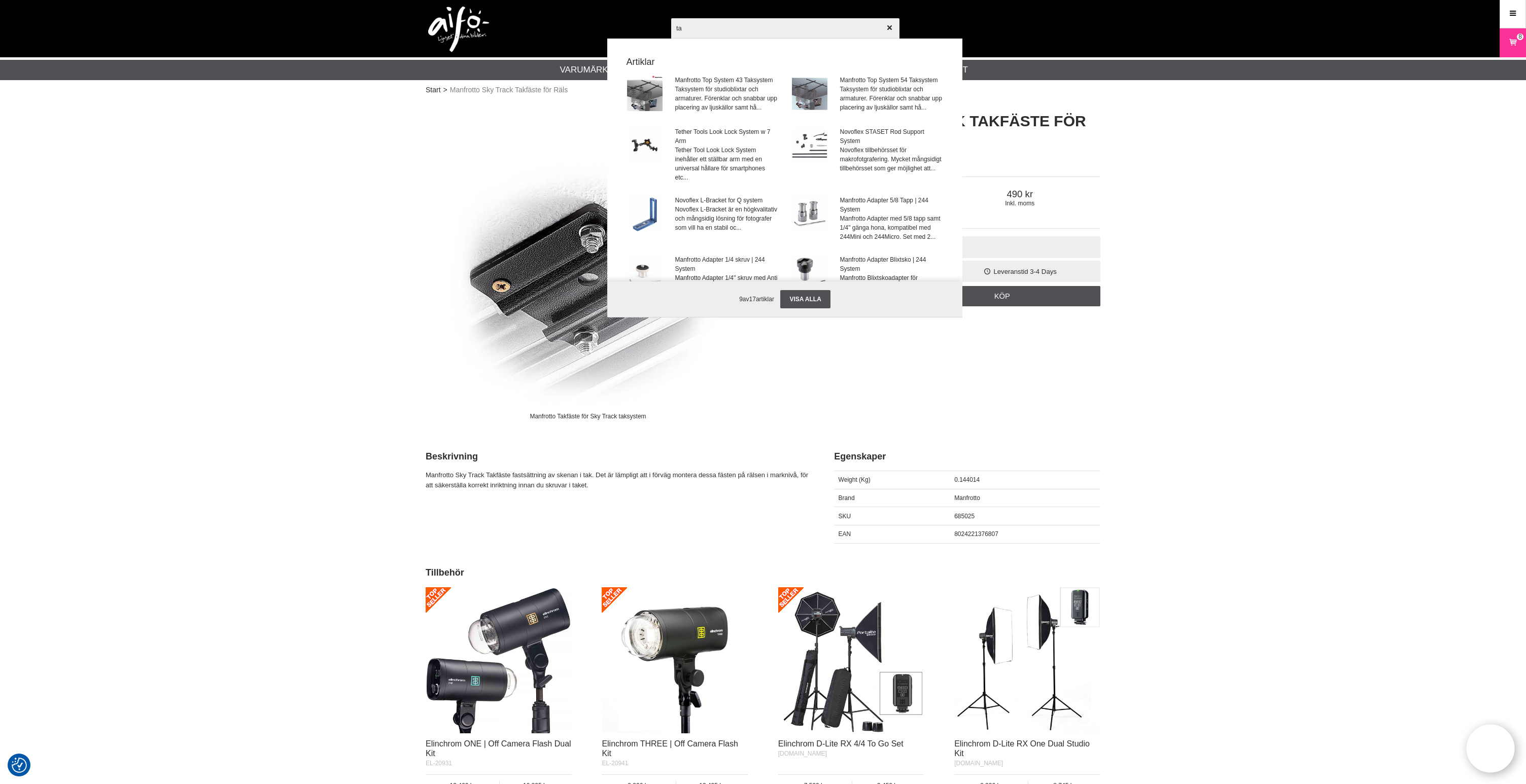
type input "t"
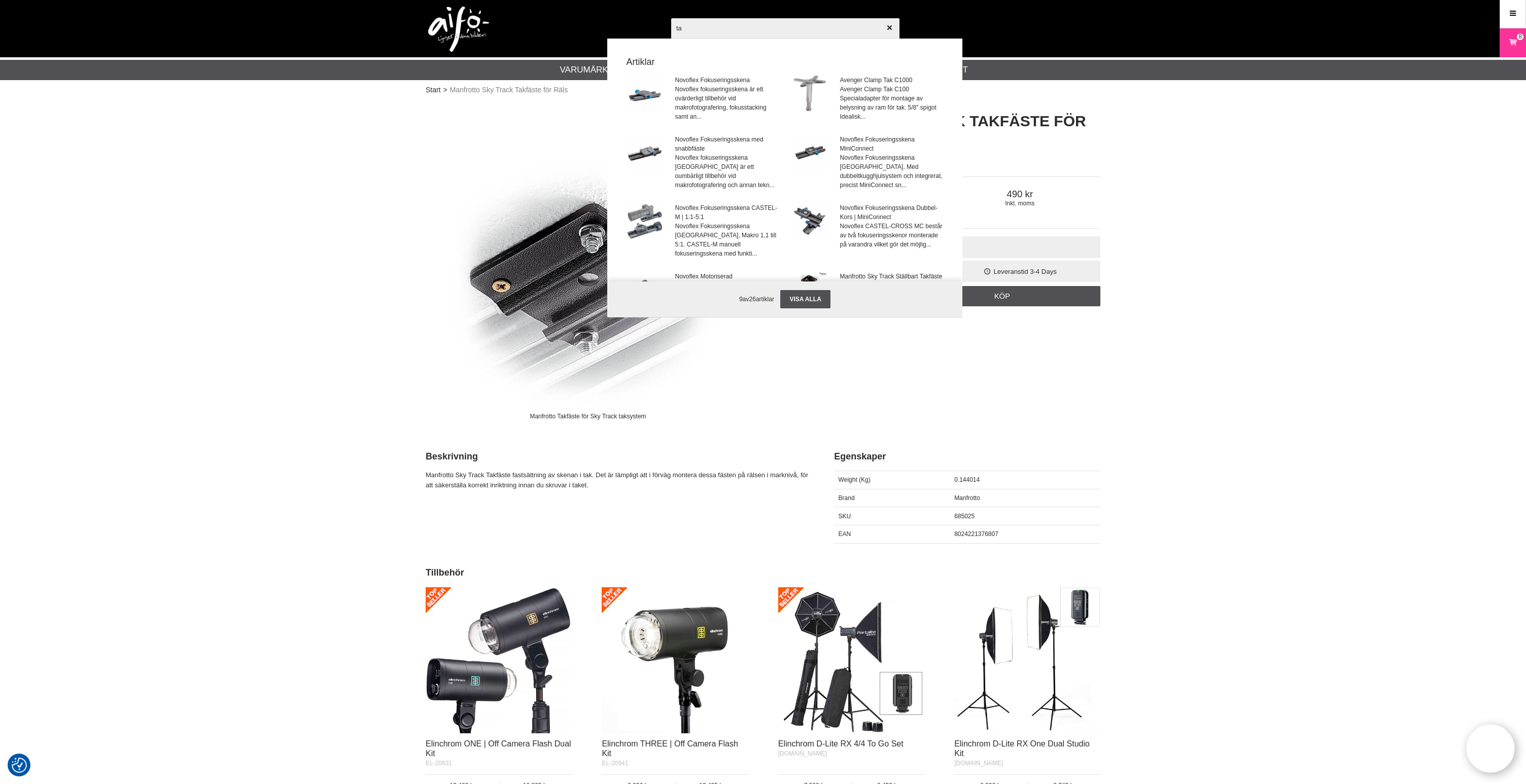
type input "t"
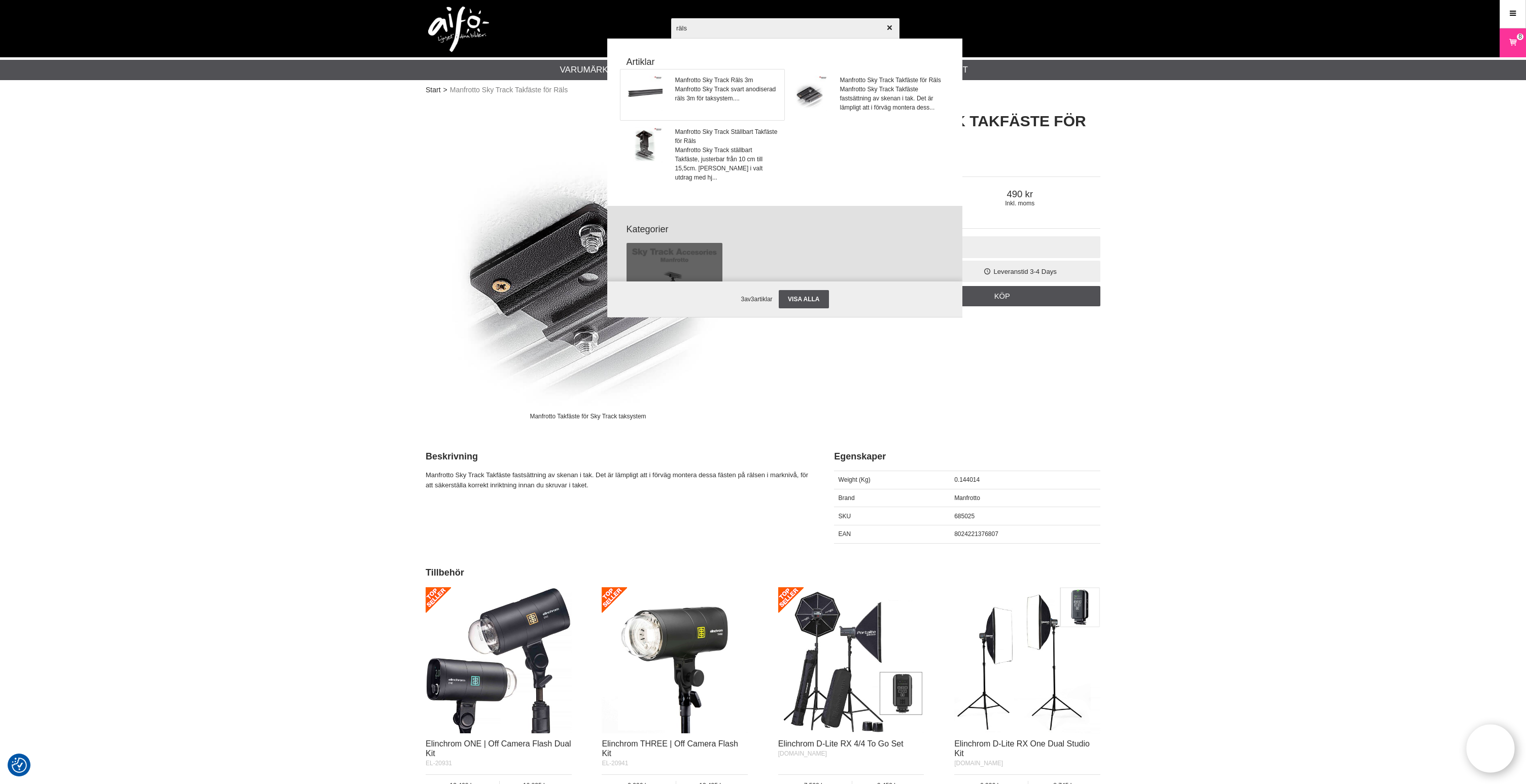
type input "räls"
click at [721, 85] on span "Manfrotto Sky Track svart anodiserad räls 3m för taksystem...." at bounding box center [726, 94] width 103 height 19
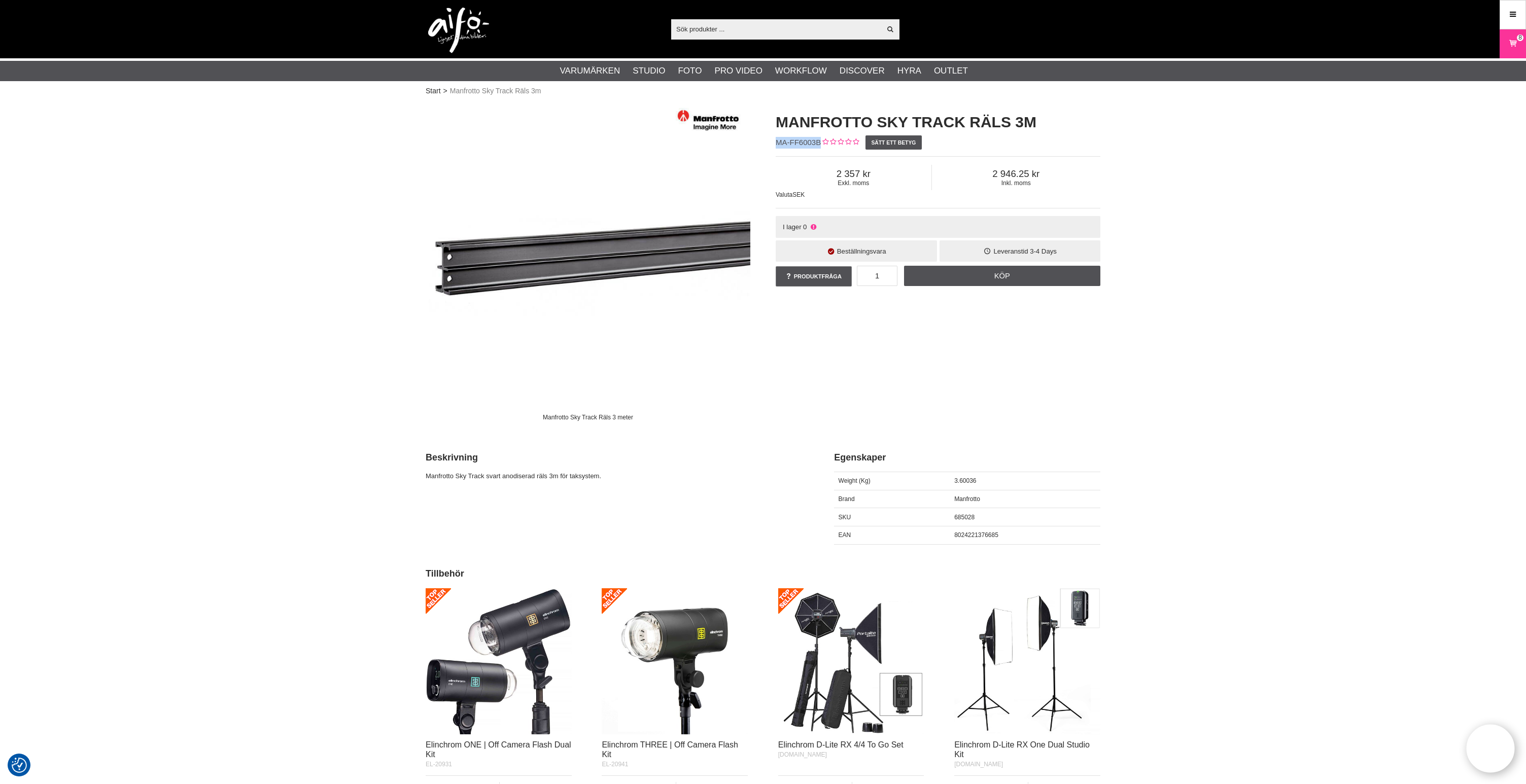
drag, startPoint x: 817, startPoint y: 142, endPoint x: 776, endPoint y: 144, distance: 41.0
click at [776, 144] on span "MA-FF6003B" at bounding box center [798, 142] width 45 height 9
copy span "MA-FF6003B"
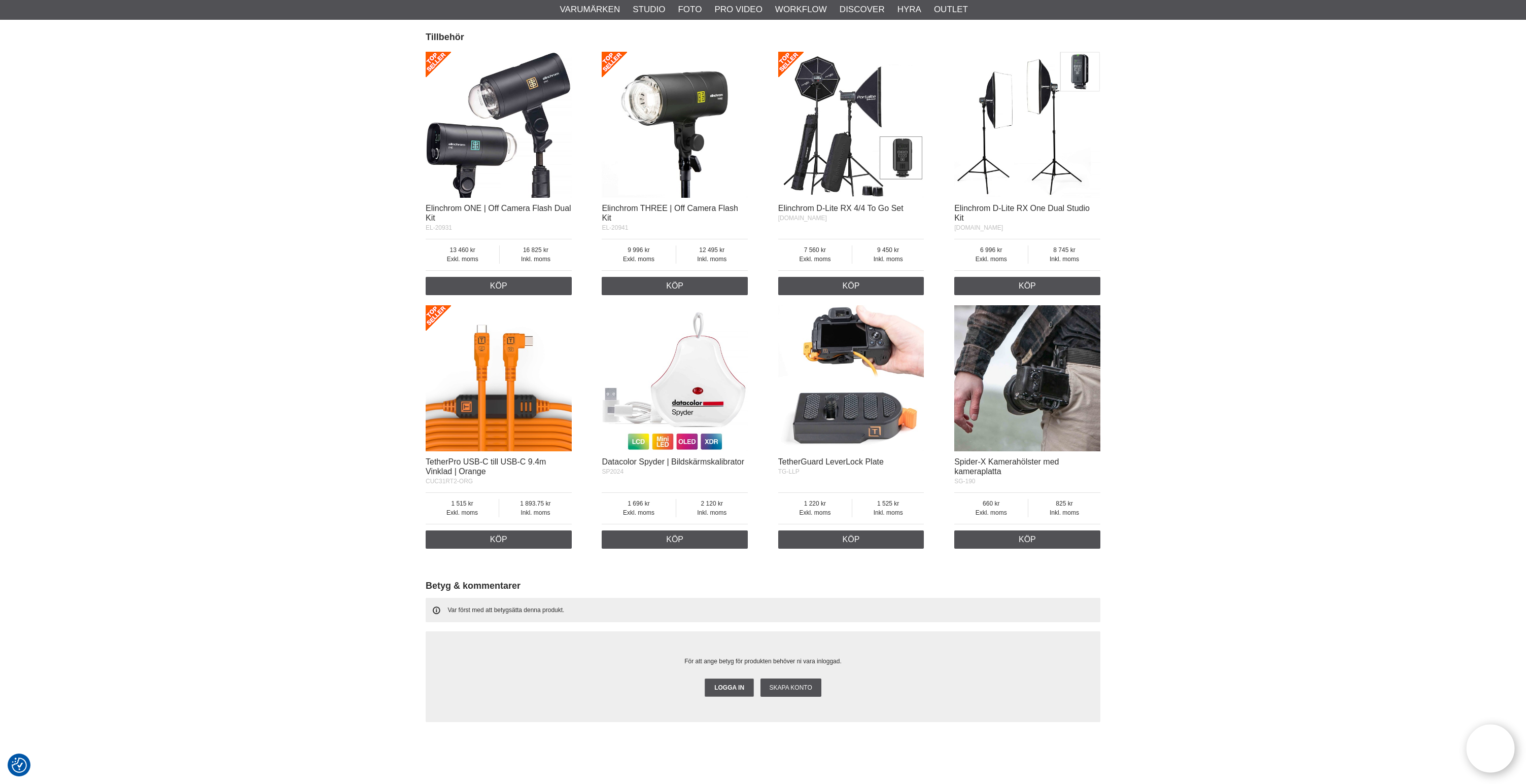
scroll to position [533, 0]
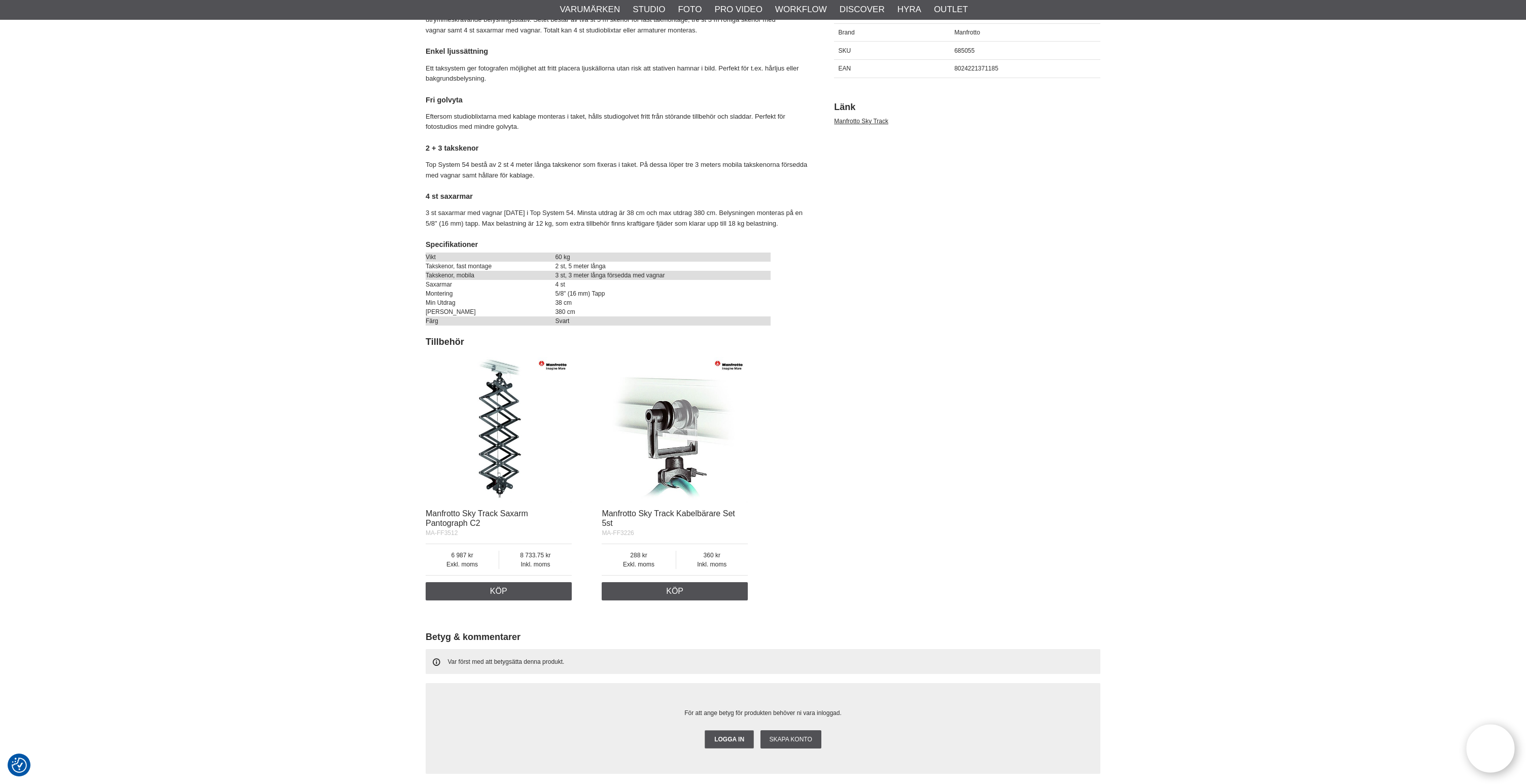
scroll to position [590, 0]
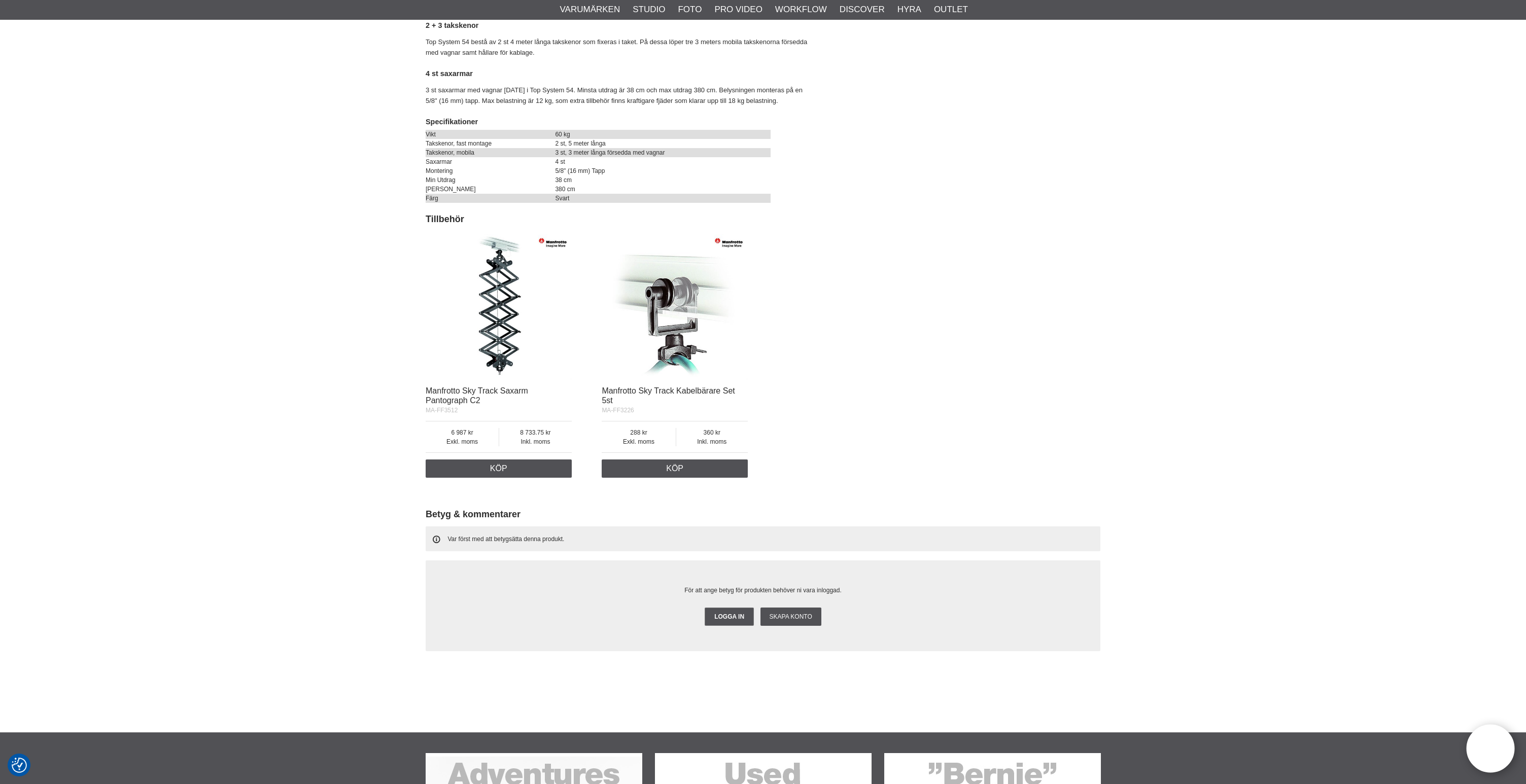
click at [679, 328] on img at bounding box center [675, 308] width 146 height 146
click at [509, 312] on img at bounding box center [499, 308] width 146 height 146
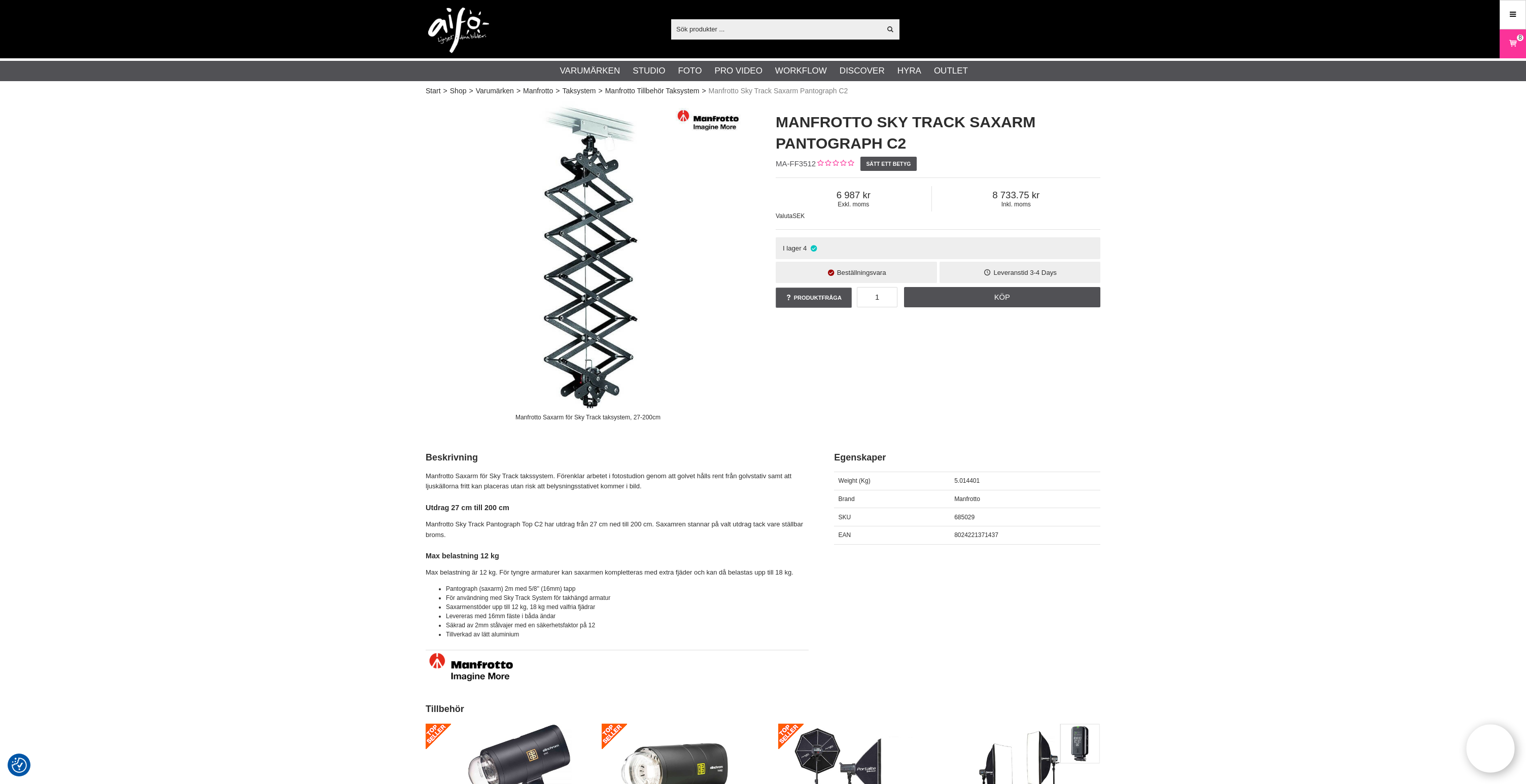
click at [762, 30] on input "text" at bounding box center [775, 29] width 210 height 16
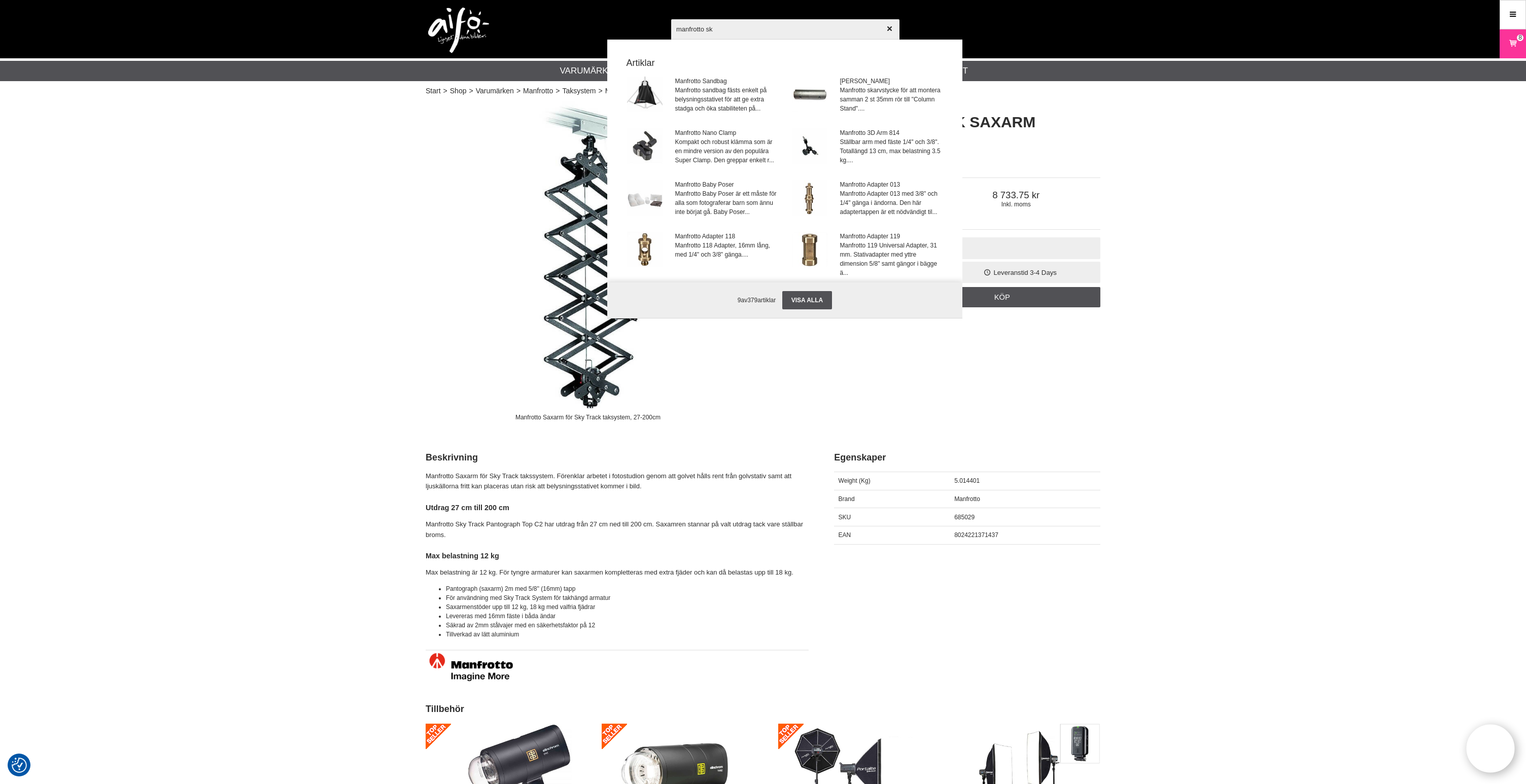
type input "manfrotto sky"
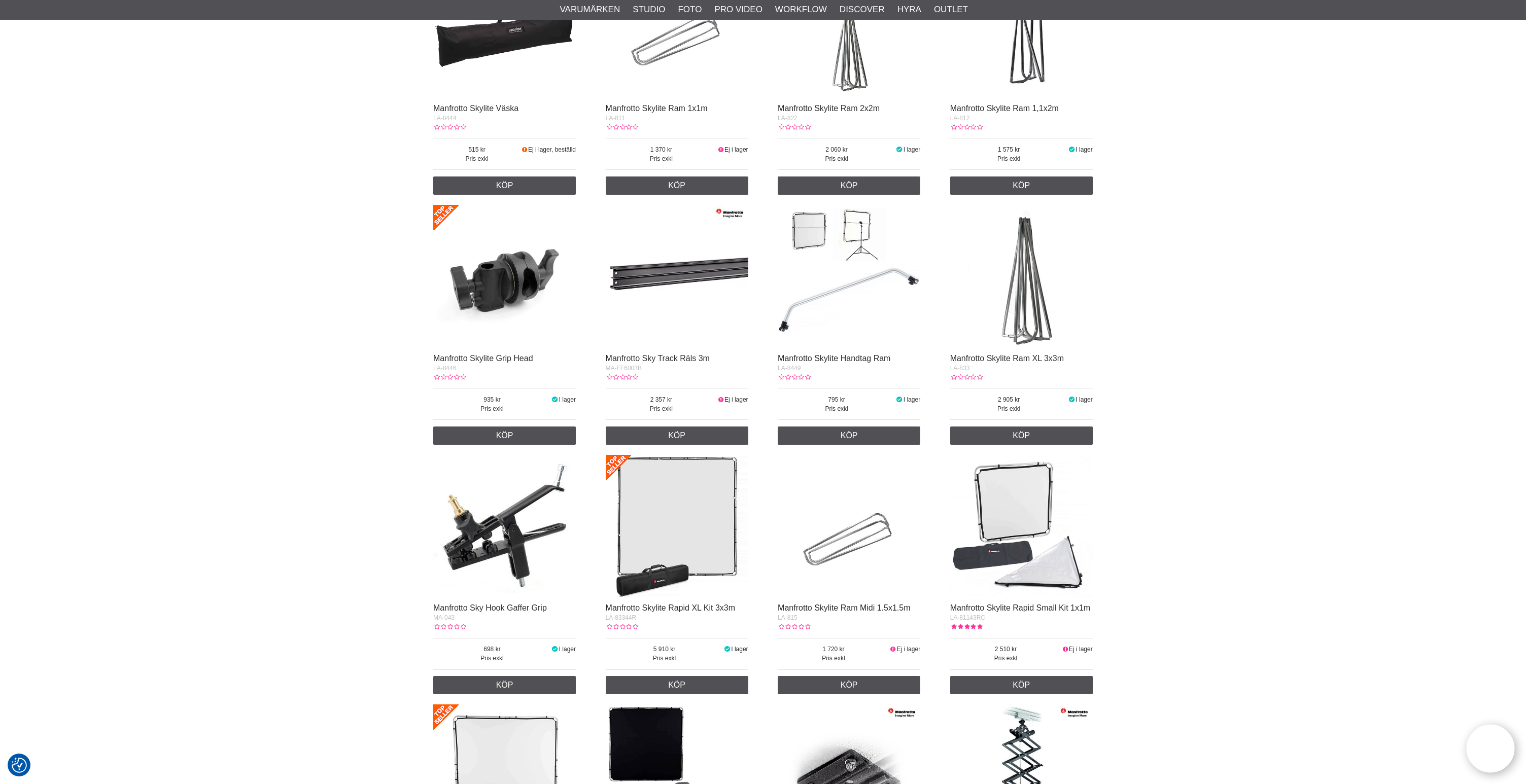
scroll to position [293, 0]
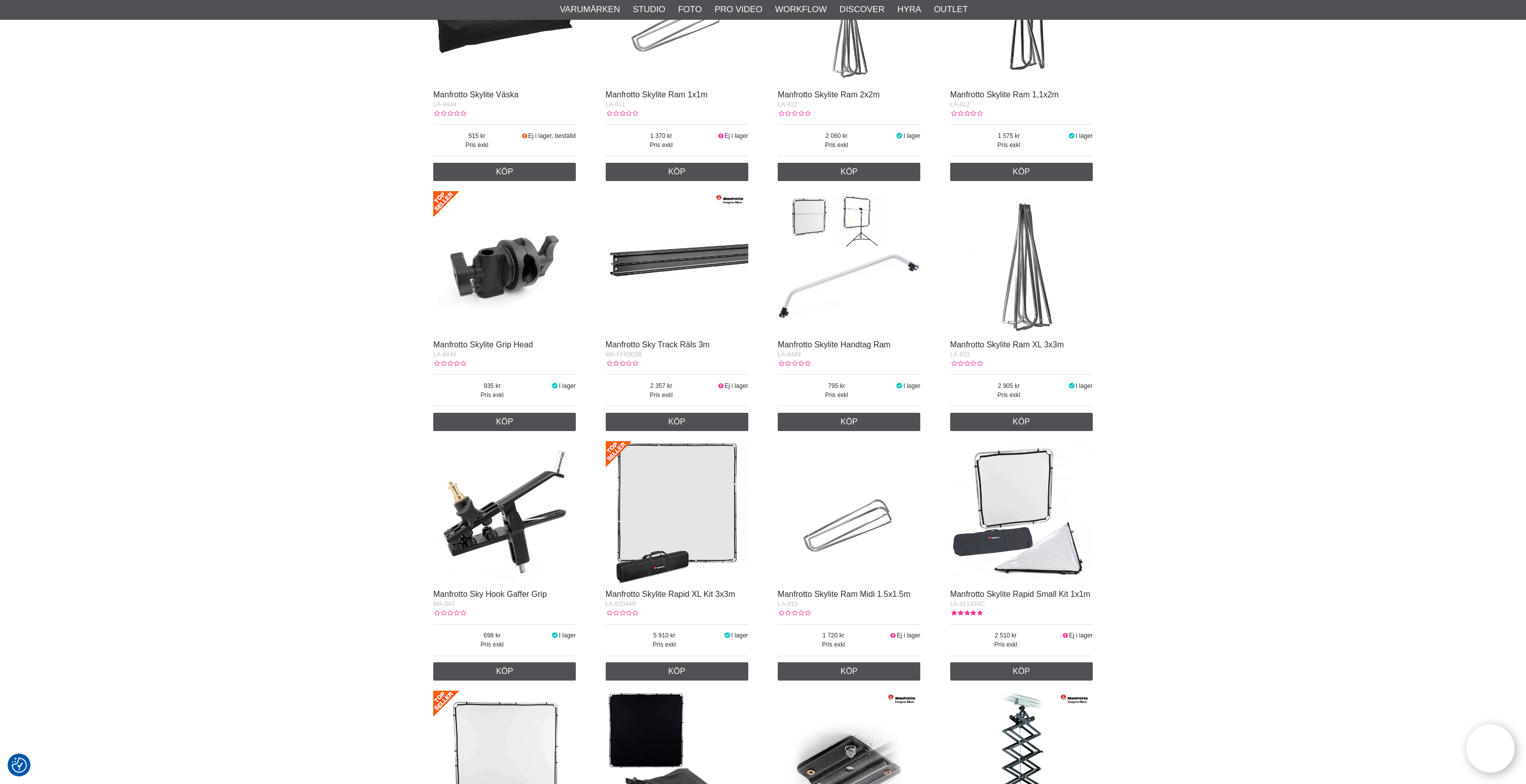
click at [682, 272] on img at bounding box center [677, 263] width 143 height 143
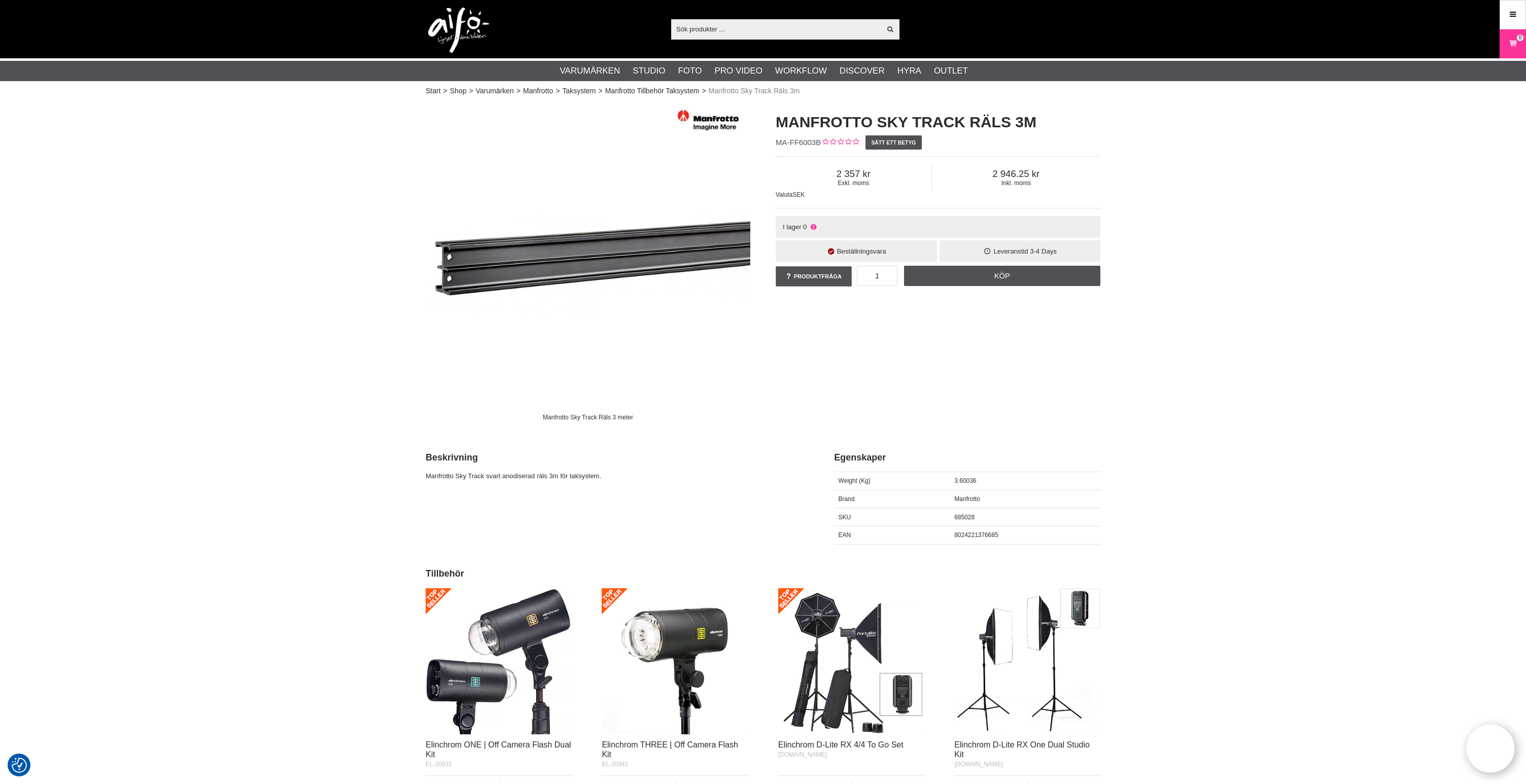
click at [734, 29] on input "text" at bounding box center [775, 29] width 210 height 16
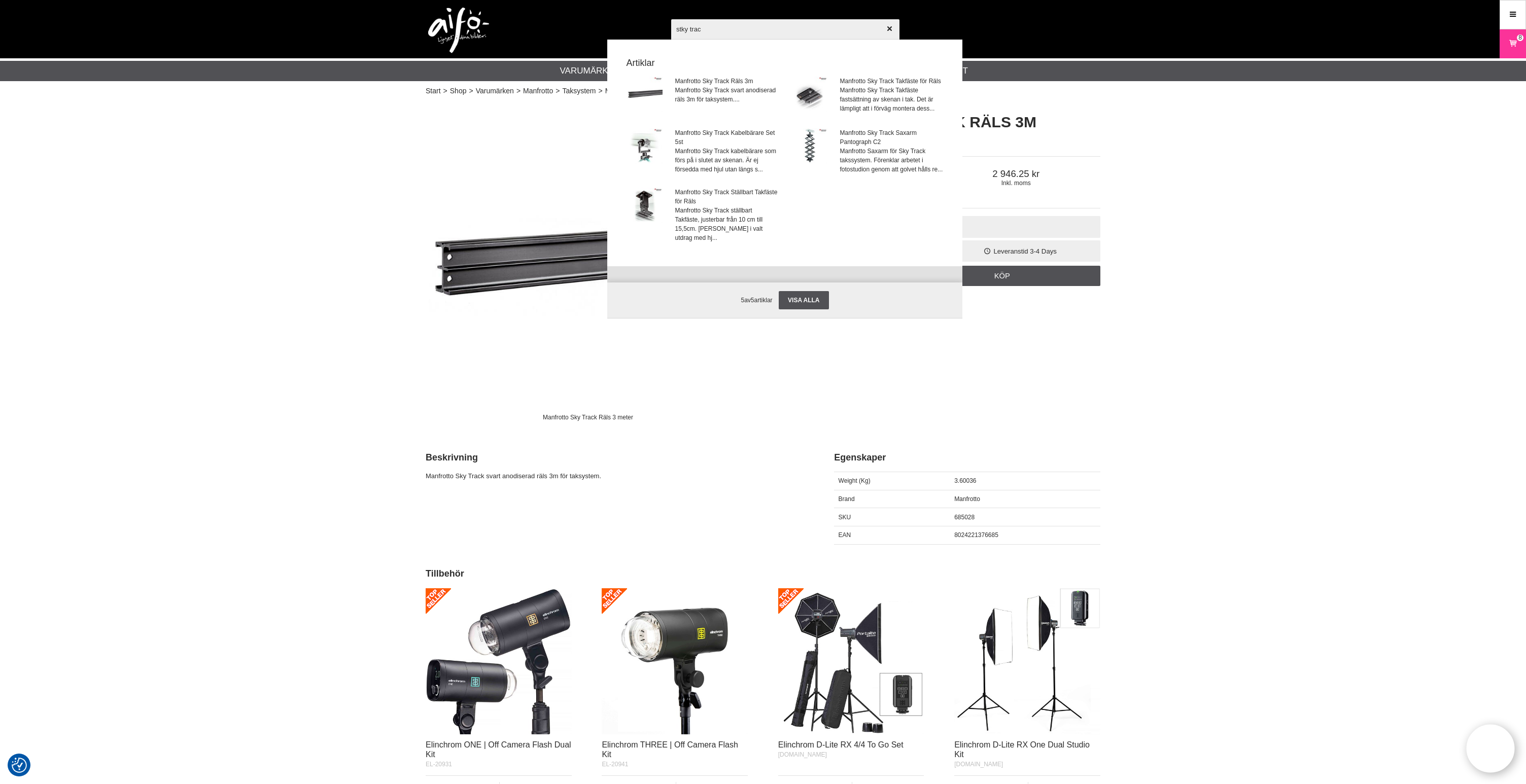
type input "stky track"
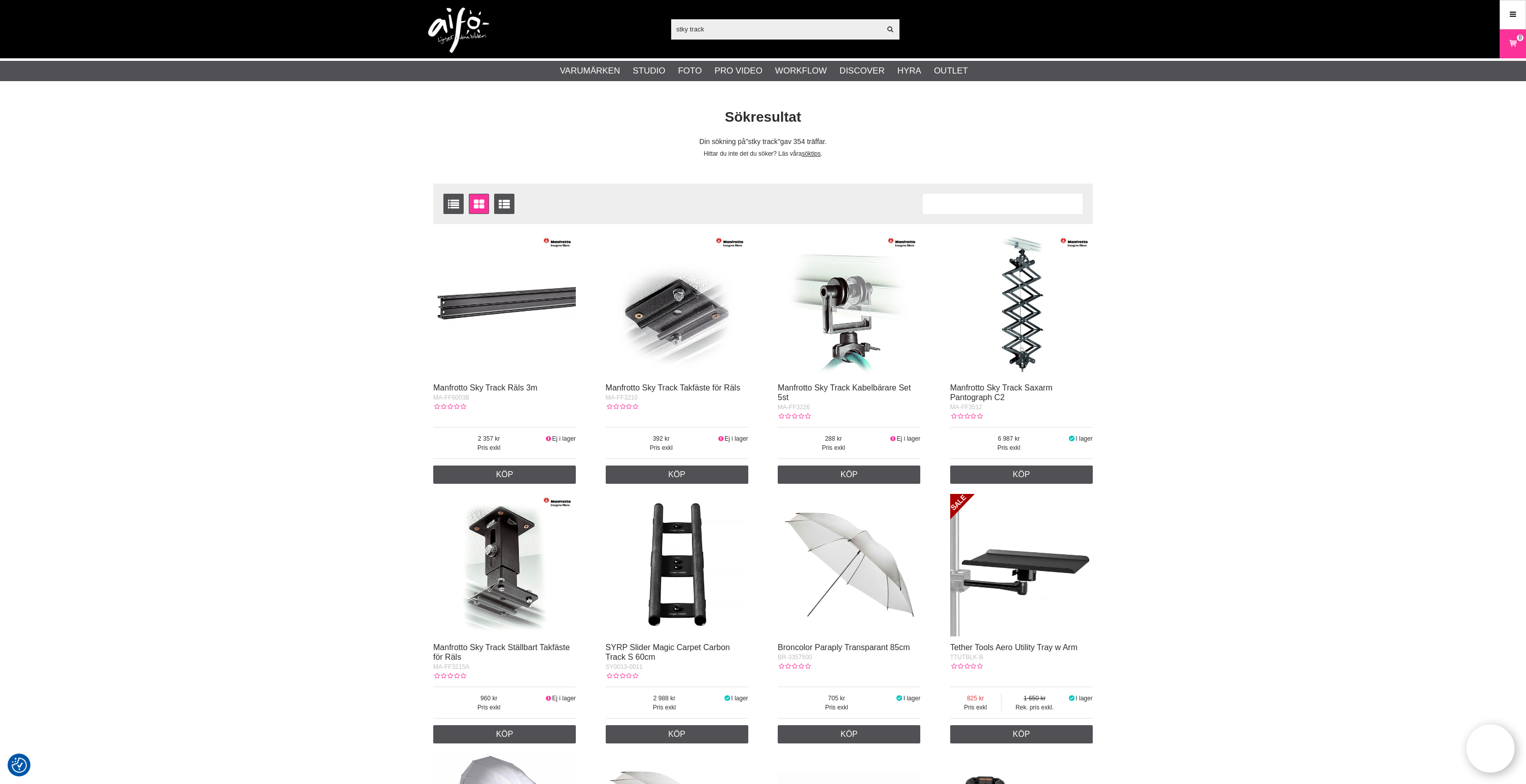
click at [1026, 326] on img at bounding box center [1021, 306] width 143 height 143
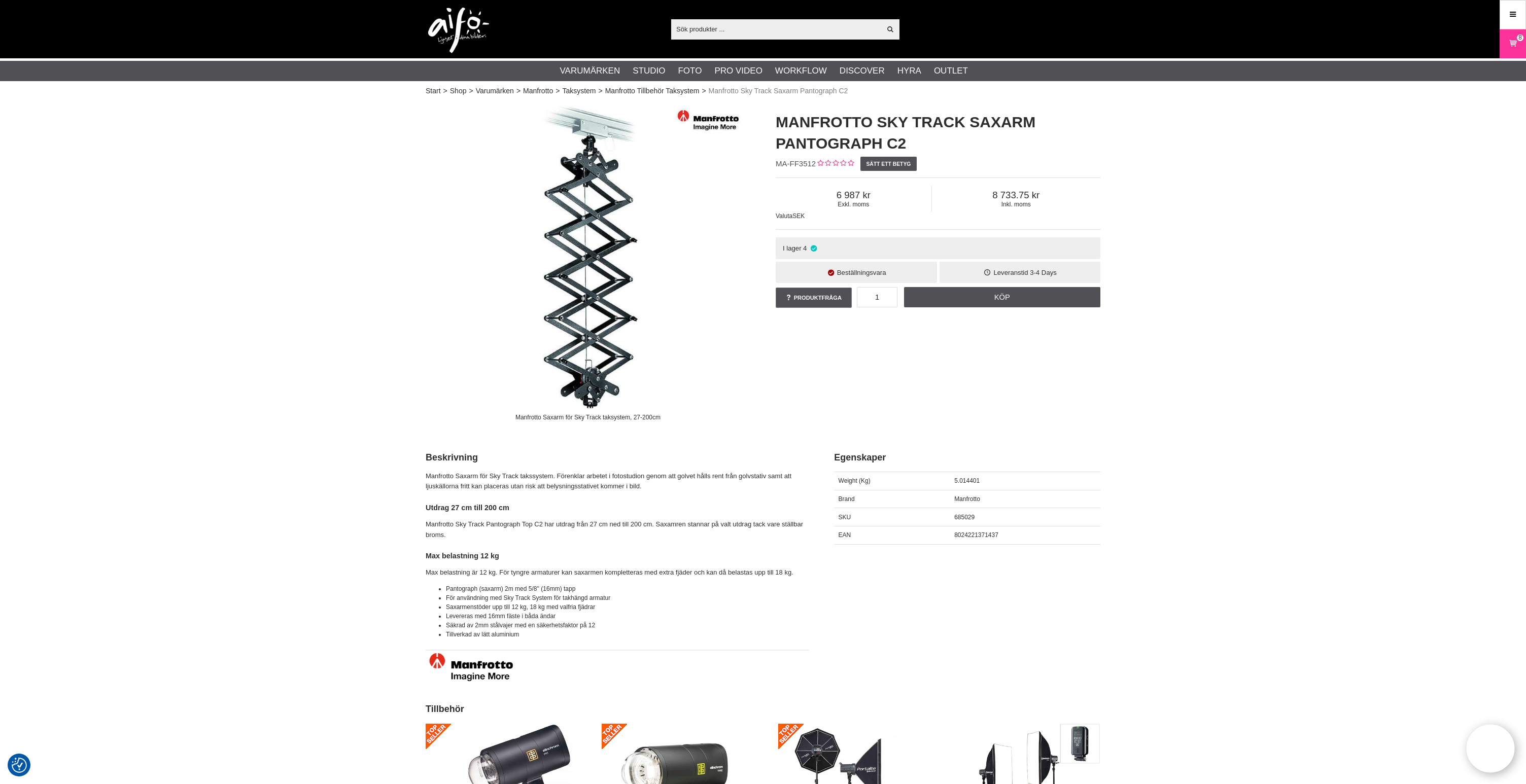
click at [716, 28] on input "text" at bounding box center [775, 29] width 210 height 16
paste input "FF3228"
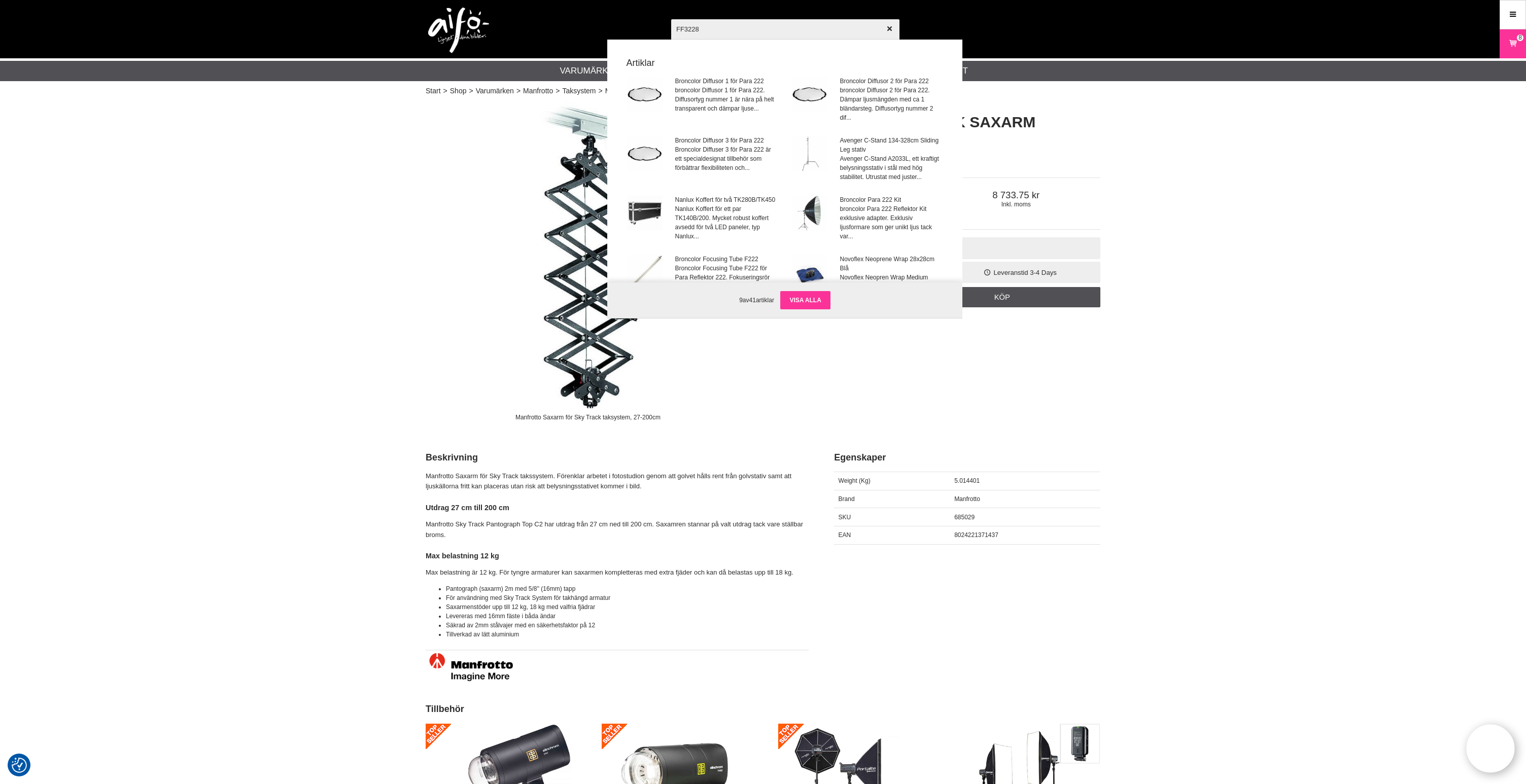
type input "FF3228"
click at [818, 299] on link "Visa alla" at bounding box center [804, 300] width 50 height 19
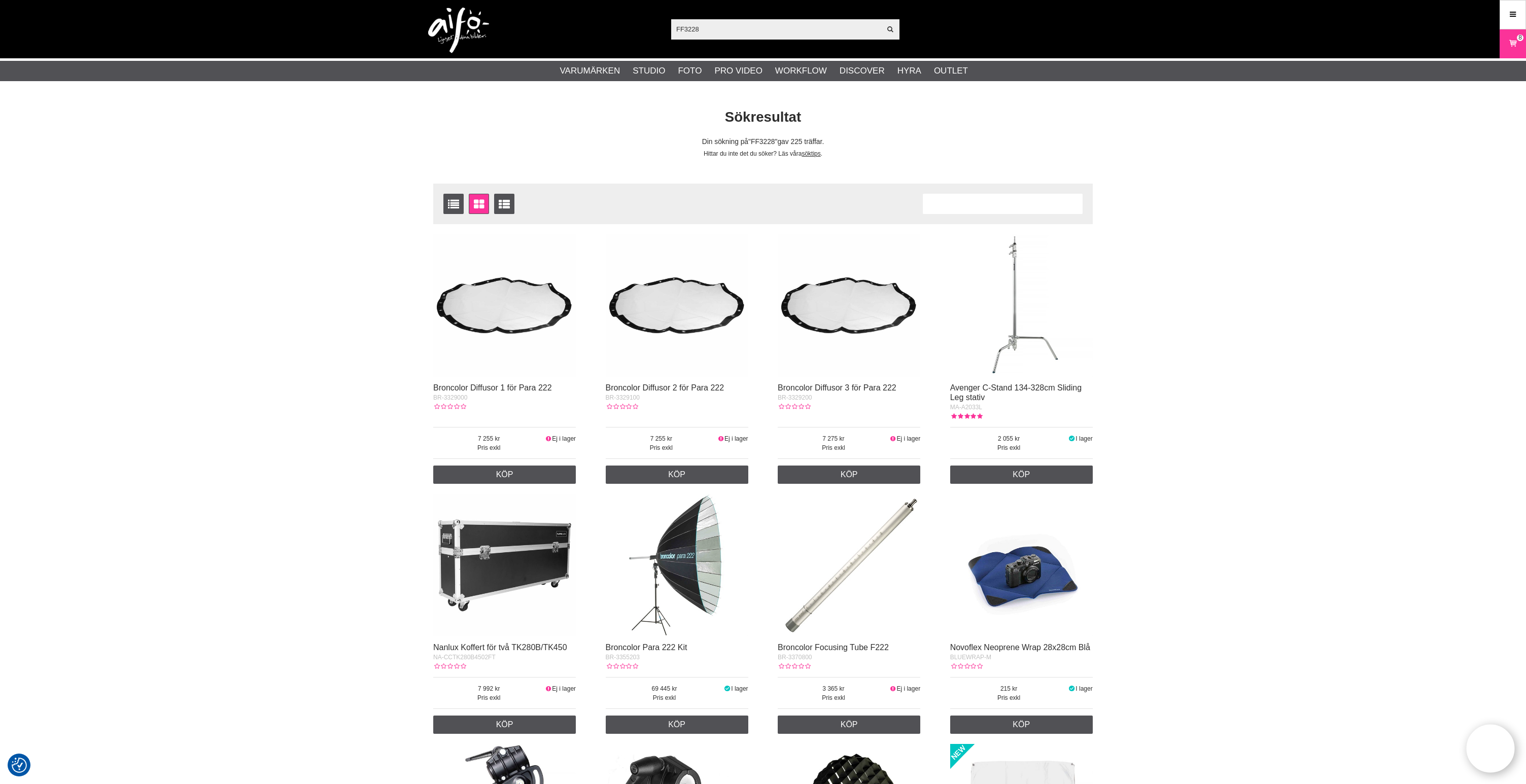
click at [729, 29] on input "FF3228" at bounding box center [775, 29] width 210 height 16
drag, startPoint x: 726, startPoint y: 30, endPoint x: 631, endPoint y: 24, distance: 95.2
click at [631, 24] on div "FF3228 Visa alla Artiklar Kategorier av artiklar Din sökning på gav inga träffa…" at bounding box center [763, 29] width 690 height 59
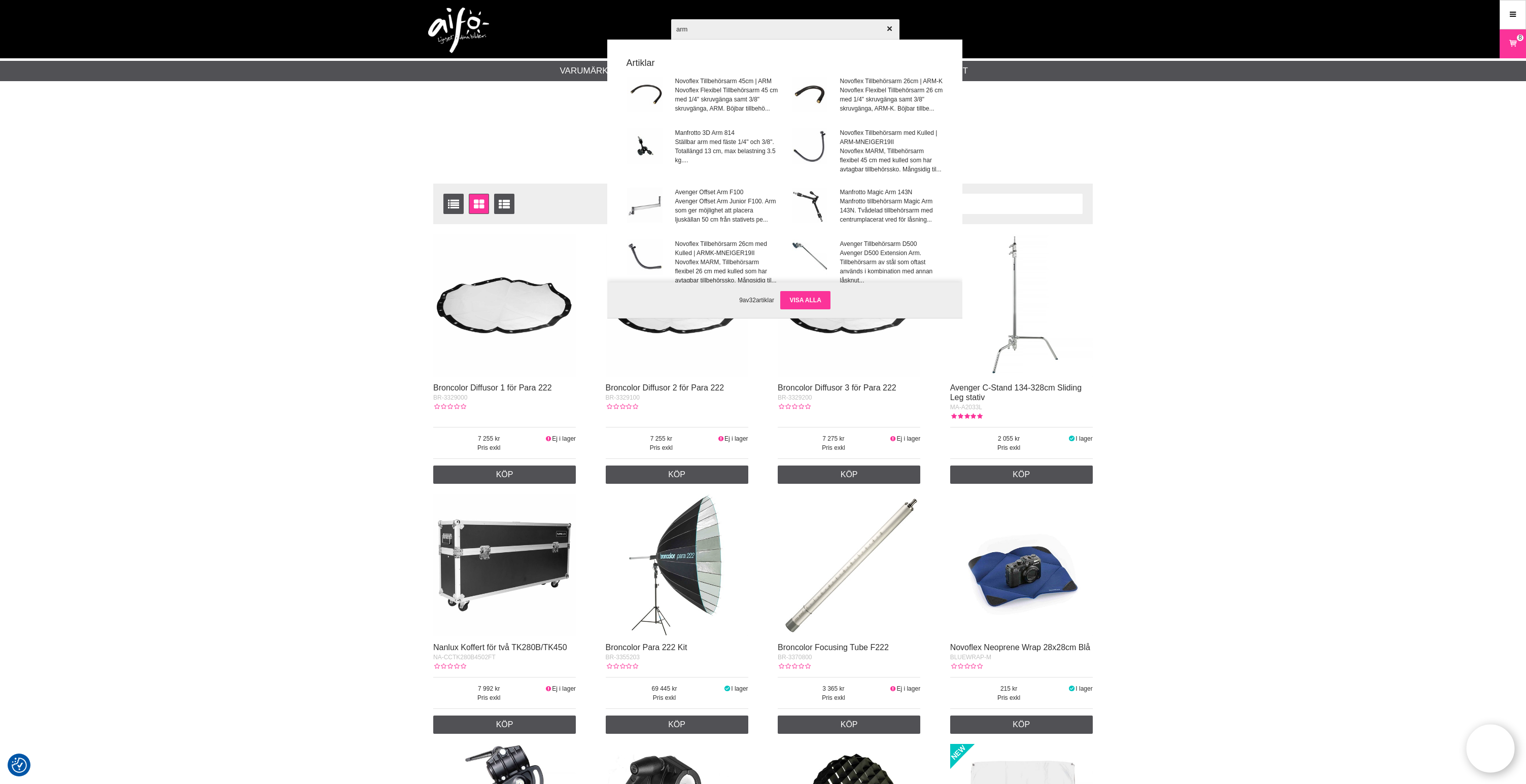
type input "arm"
click at [816, 300] on link "Visa alla" at bounding box center [804, 300] width 50 height 19
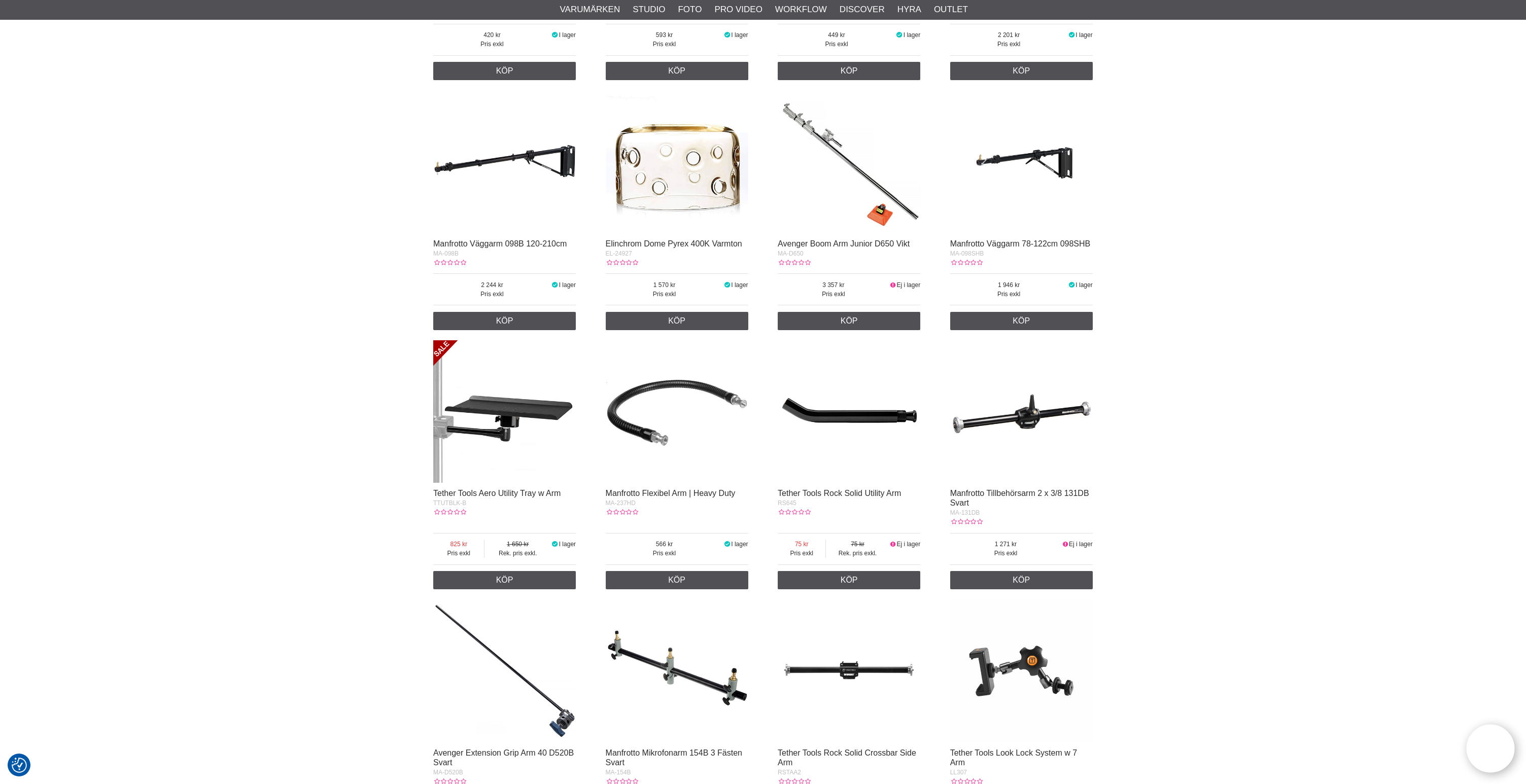
scroll to position [929, 0]
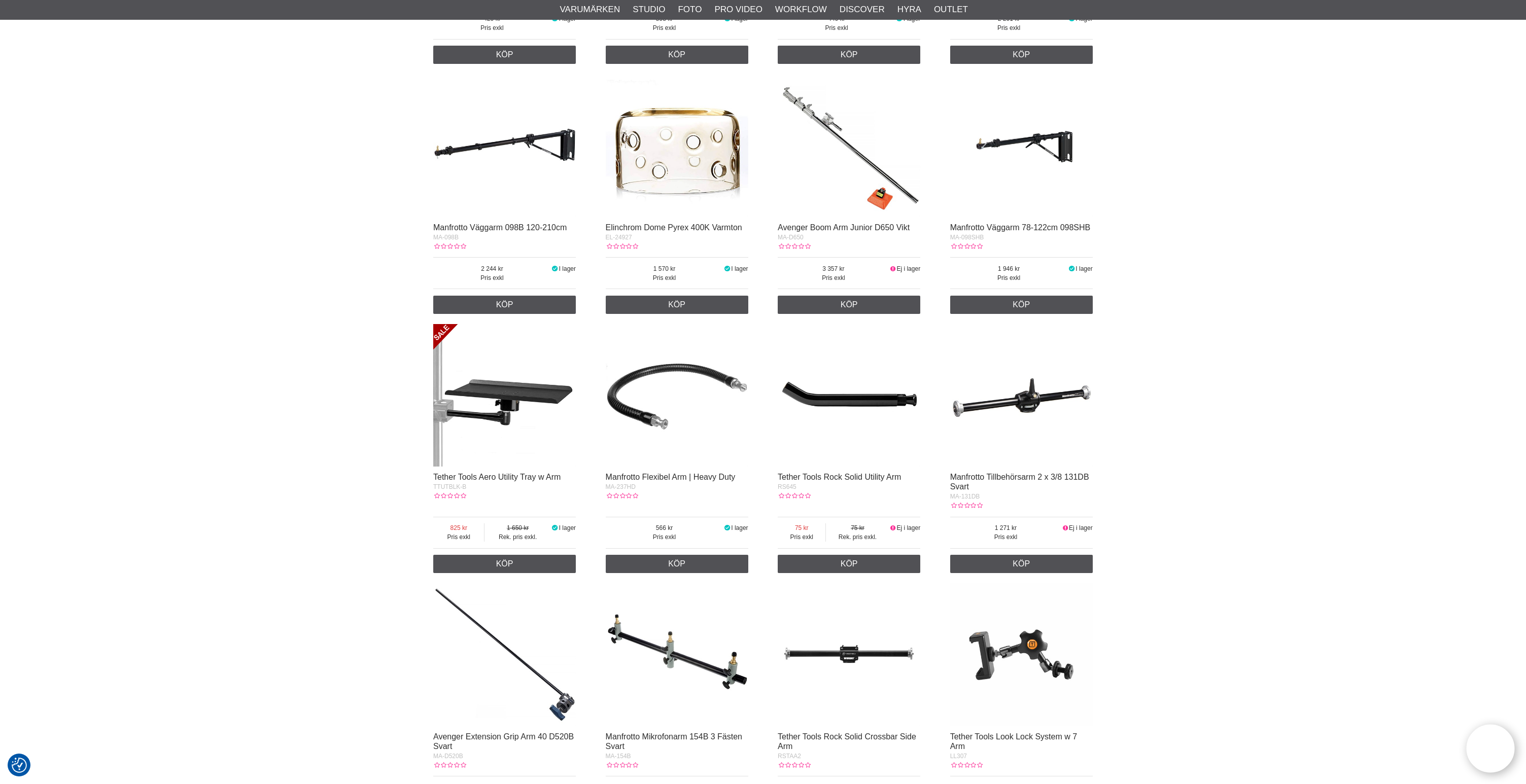
click at [560, 160] on img at bounding box center [505, 145] width 143 height 143
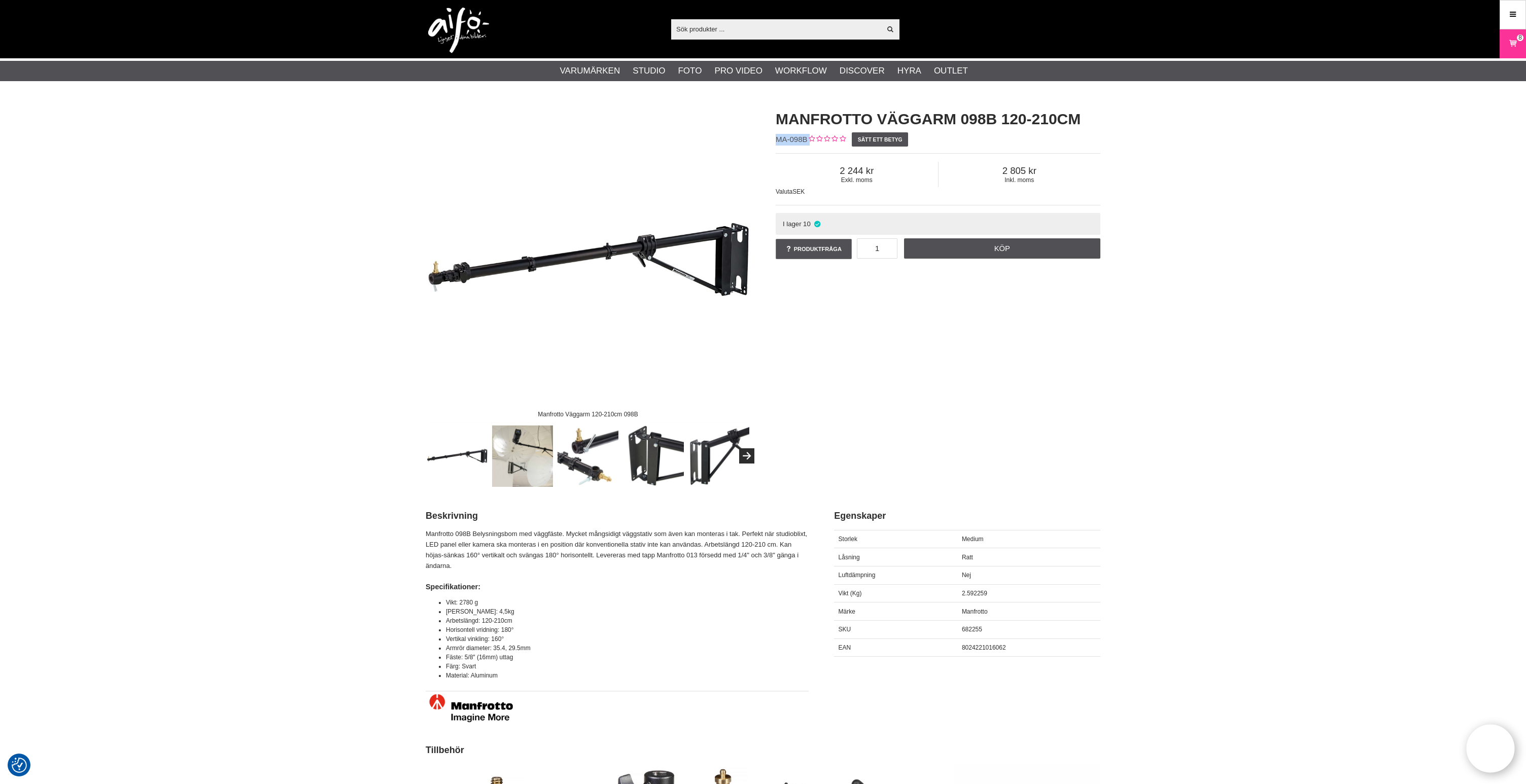
drag, startPoint x: 805, startPoint y: 139, endPoint x: 774, endPoint y: 141, distance: 31.1
click at [774, 141] on div "Manfrotto Väggarm 098B 120-210cm MA-098B Sätt ett betyg Exkl. moms 2 244 Inkl. …" at bounding box center [937, 185] width 351 height 173
